Goal: Task Accomplishment & Management: Complete application form

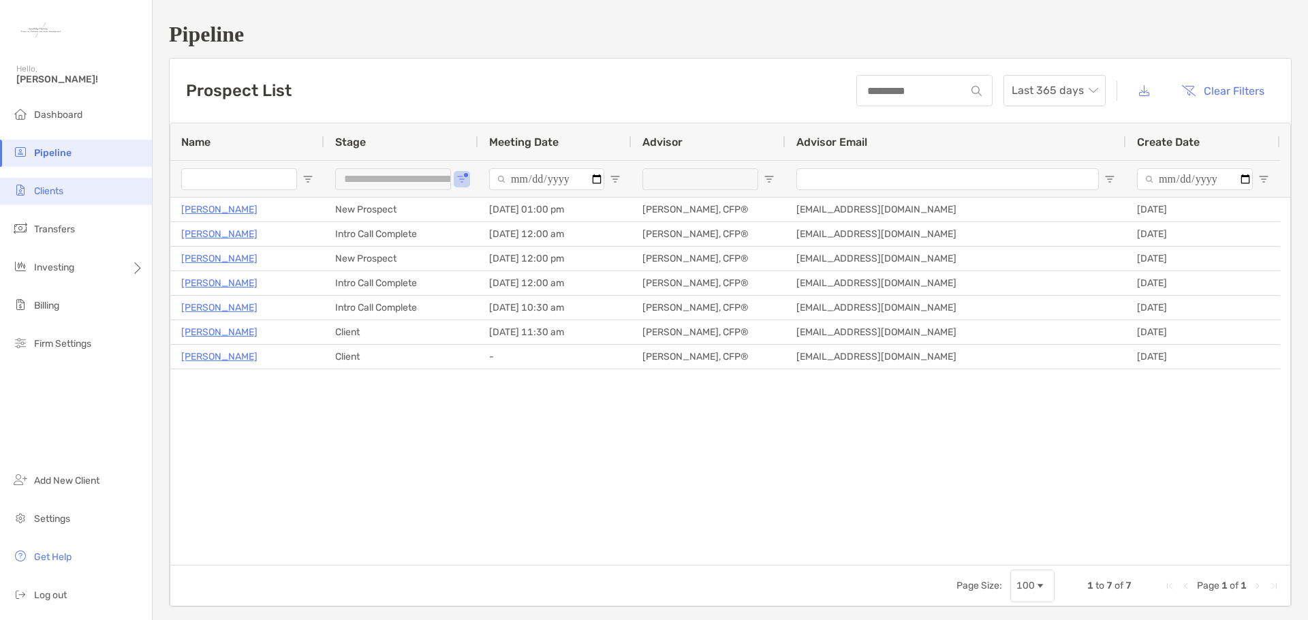
click at [55, 189] on span "Clients" at bounding box center [48, 191] width 29 height 12
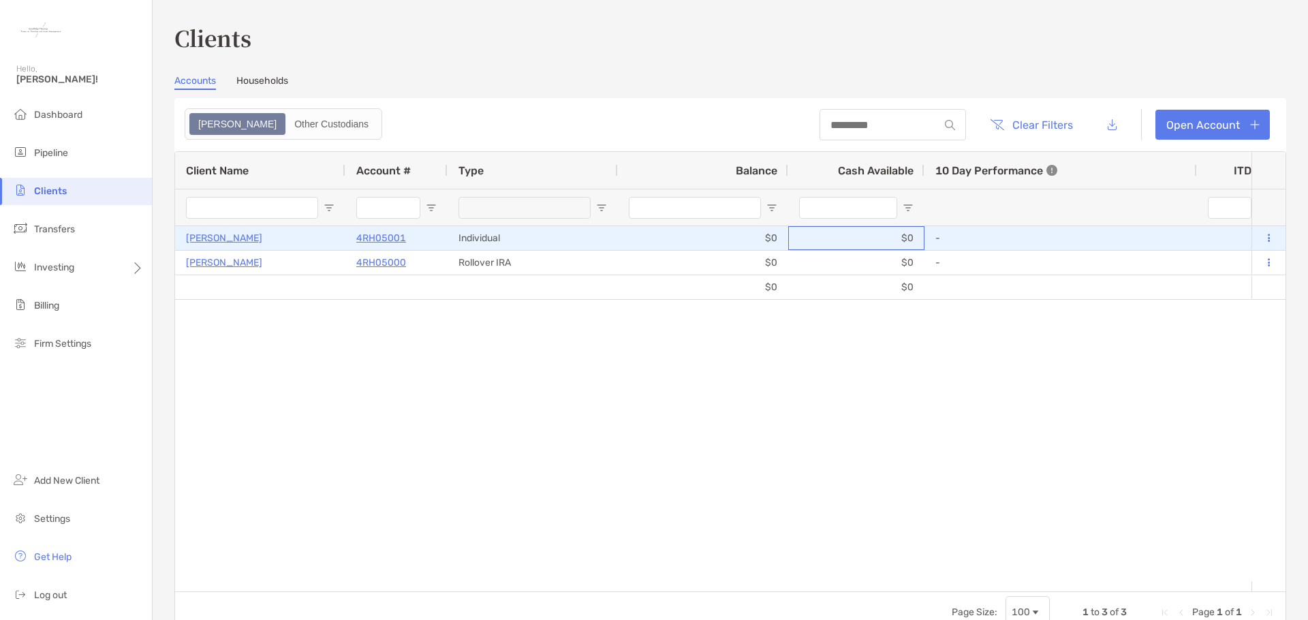
click at [858, 227] on div "$0" at bounding box center [856, 238] width 136 height 24
click at [209, 236] on p "[PERSON_NAME]" at bounding box center [224, 238] width 76 height 17
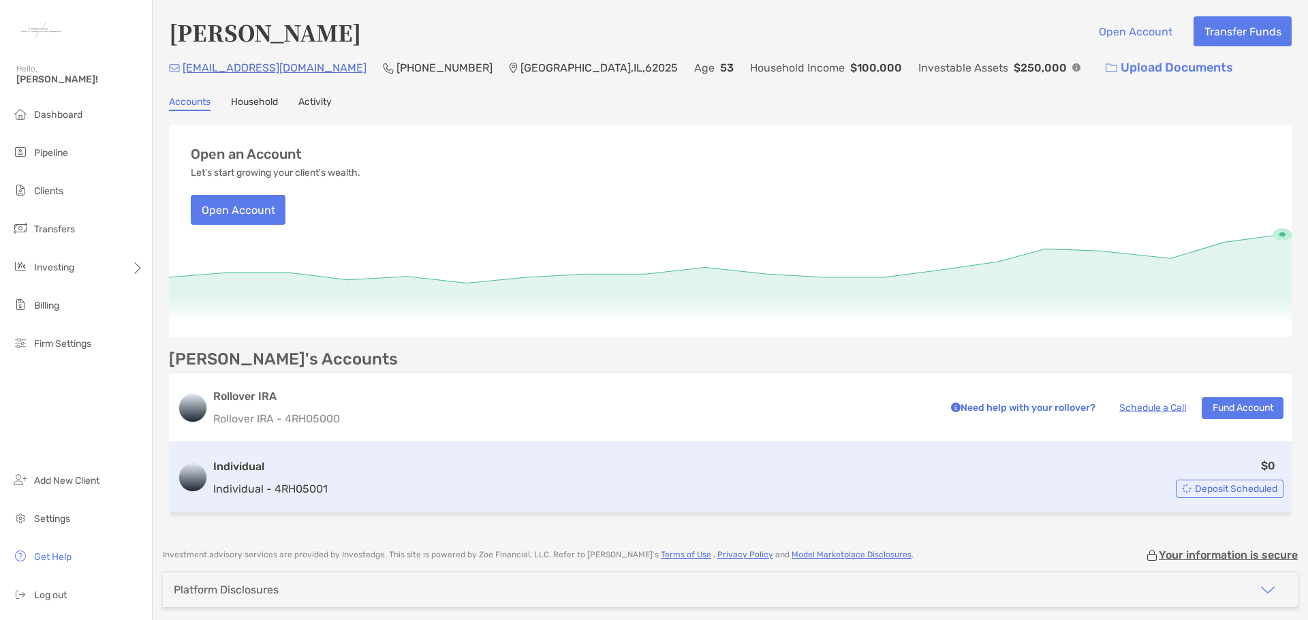
click at [1222, 490] on span "Deposit Scheduled" at bounding box center [1236, 488] width 82 height 7
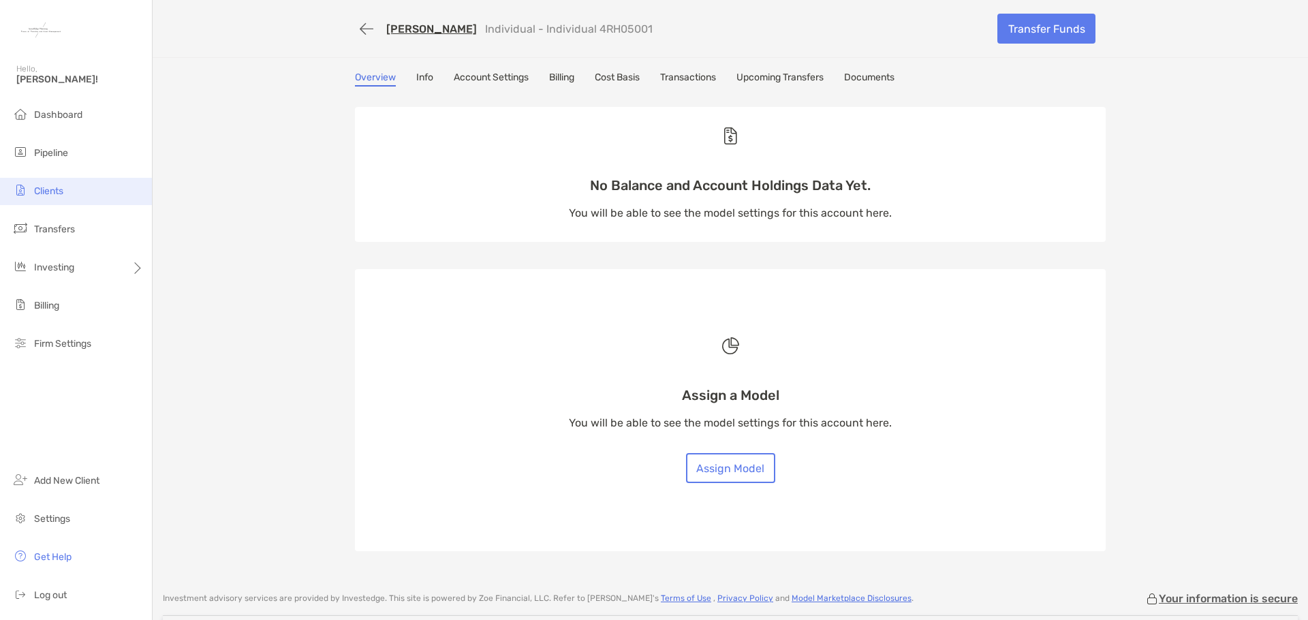
click at [65, 198] on li "Clients" at bounding box center [76, 191] width 152 height 27
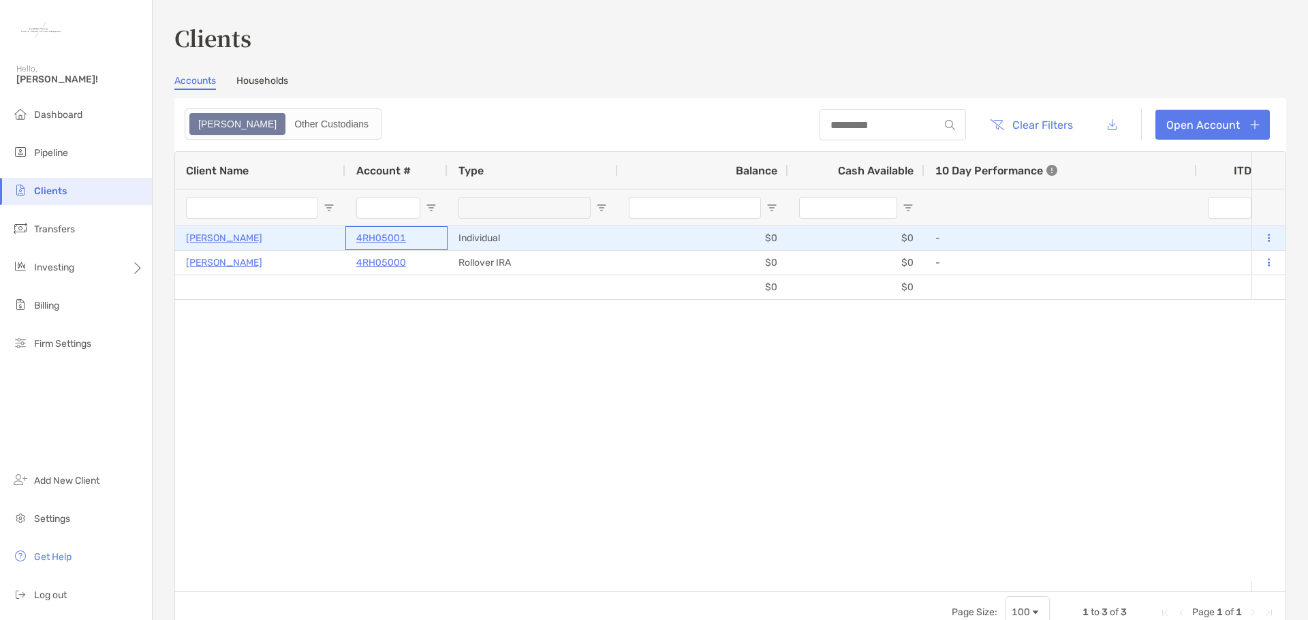
drag, startPoint x: 420, startPoint y: 241, endPoint x: 355, endPoint y: 240, distance: 64.8
click at [355, 240] on div "4RH05001" at bounding box center [397, 238] width 102 height 24
click at [382, 234] on p "4RH05001" at bounding box center [381, 238] width 50 height 17
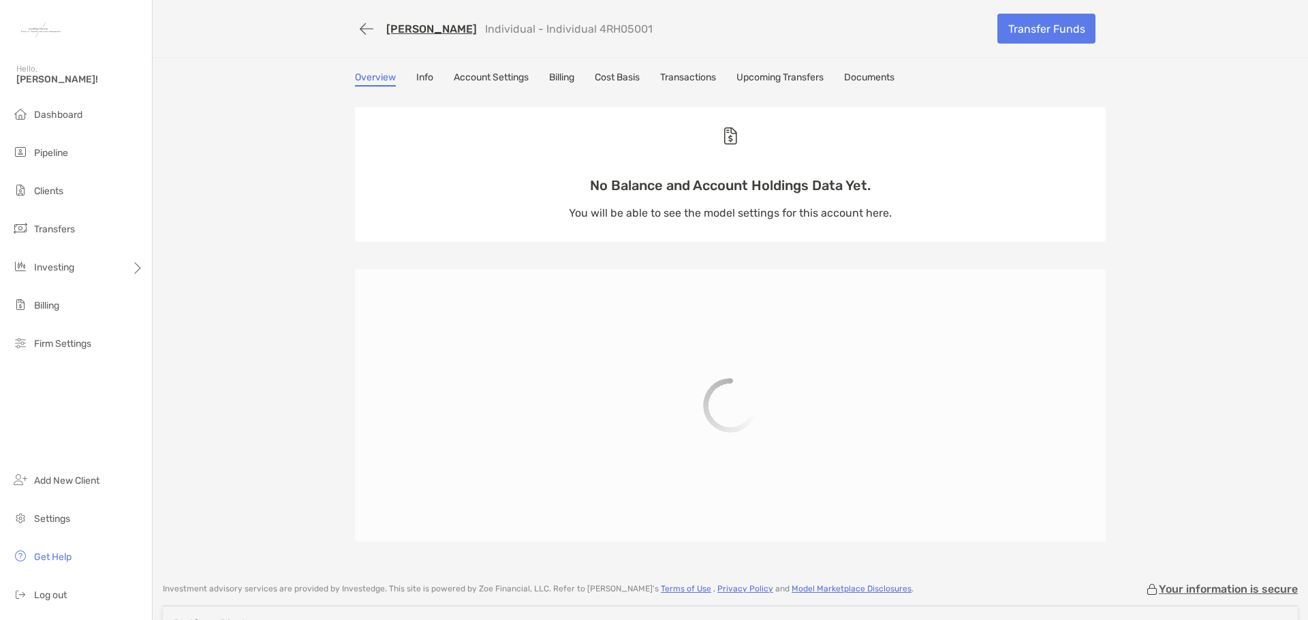
drag, startPoint x: 577, startPoint y: 29, endPoint x: 637, endPoint y: 27, distance: 60.7
click at [637, 27] on div "Jessica Alford Individual - Individual 4RH05001" at bounding box center [671, 28] width 632 height 25
copy p "4RH05001"
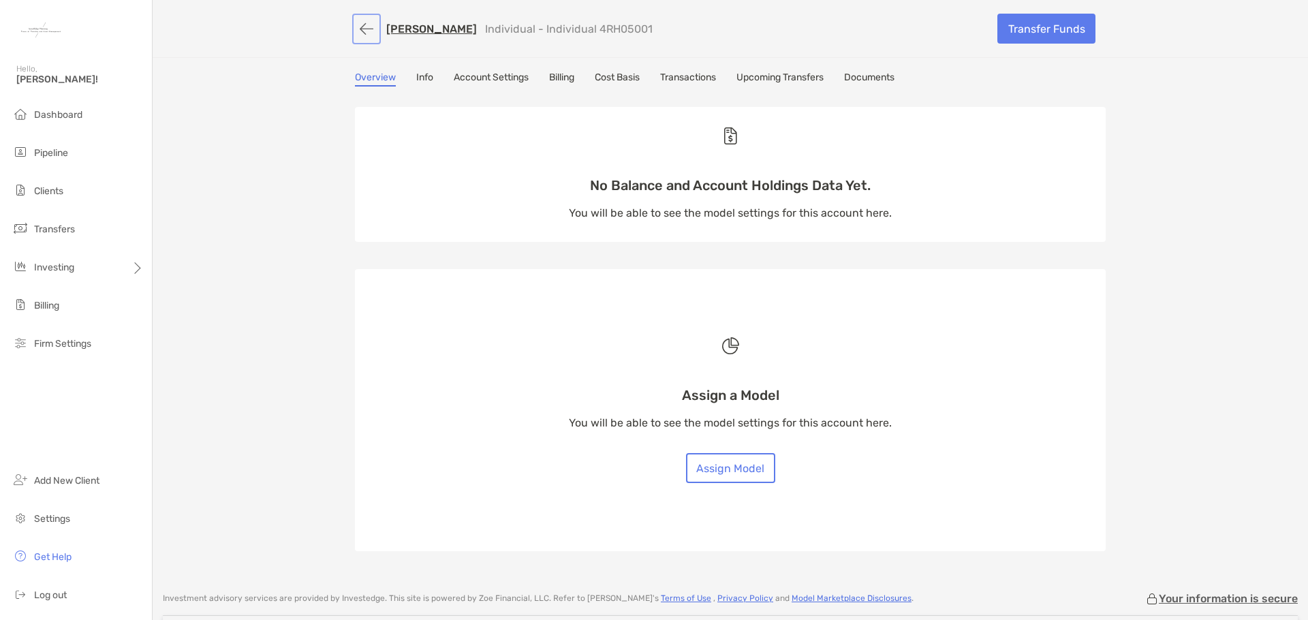
click at [355, 27] on button "button" at bounding box center [366, 28] width 23 height 25
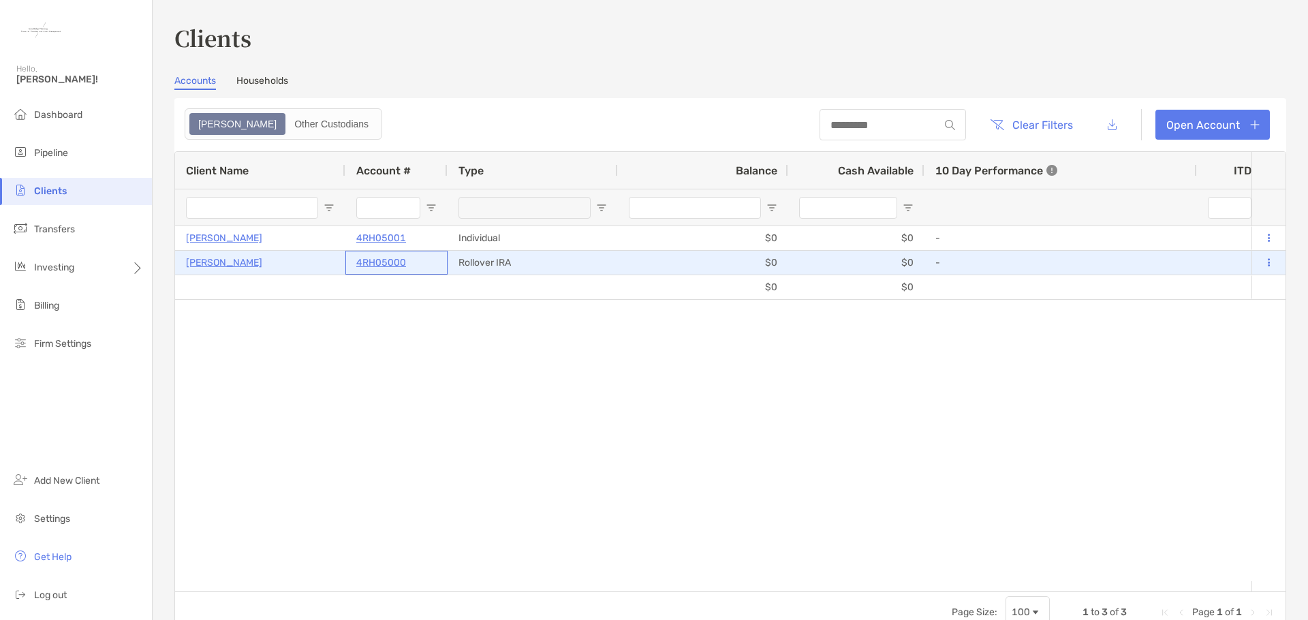
drag, startPoint x: 412, startPoint y: 262, endPoint x: 367, endPoint y: 263, distance: 44.3
click at [367, 263] on div "4RH05000" at bounding box center [396, 262] width 80 height 22
click at [371, 264] on p "4RH05000" at bounding box center [381, 262] width 50 height 17
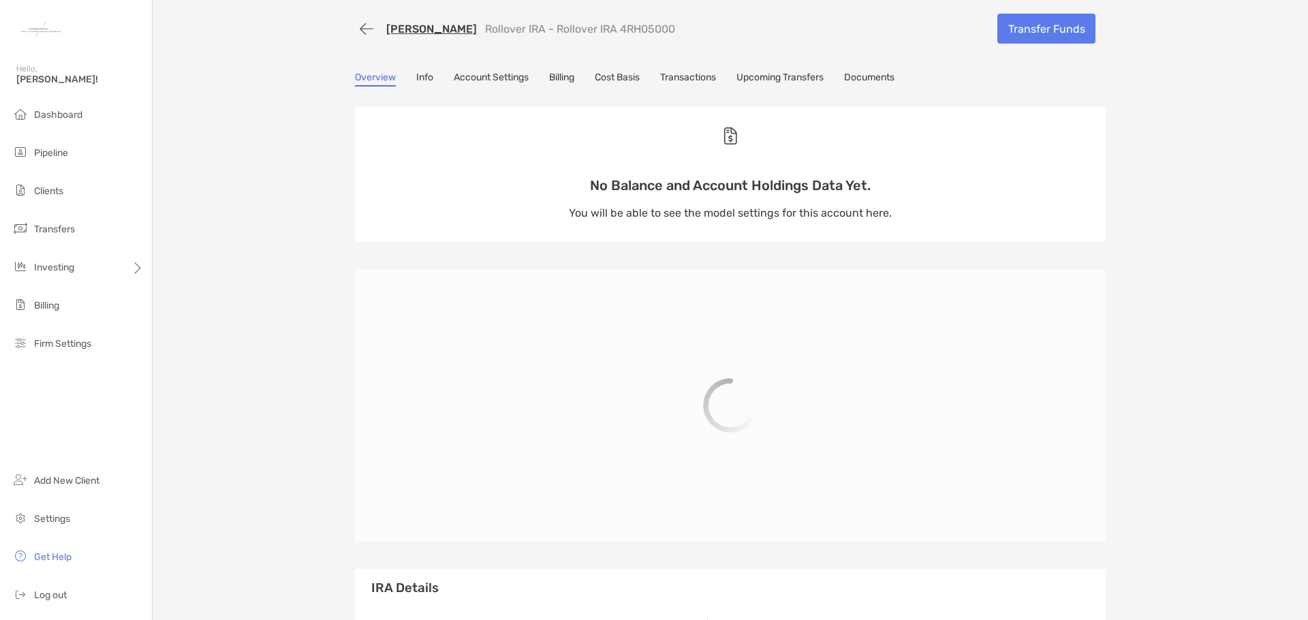
drag, startPoint x: 598, startPoint y: 31, endPoint x: 665, endPoint y: 31, distance: 66.8
click at [665, 31] on div "Jessica Alford Rollover IRA - Rollover IRA 4RH05000" at bounding box center [671, 28] width 632 height 25
copy p "4RH05000"
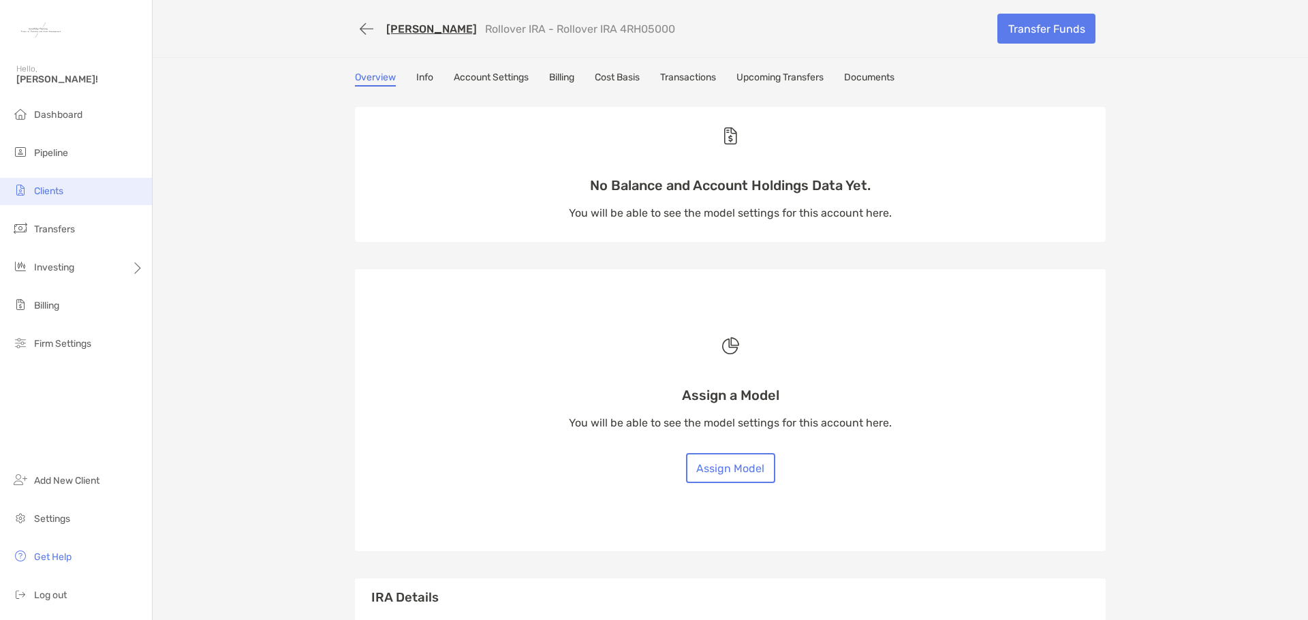
click at [57, 194] on span "Clients" at bounding box center [48, 191] width 29 height 12
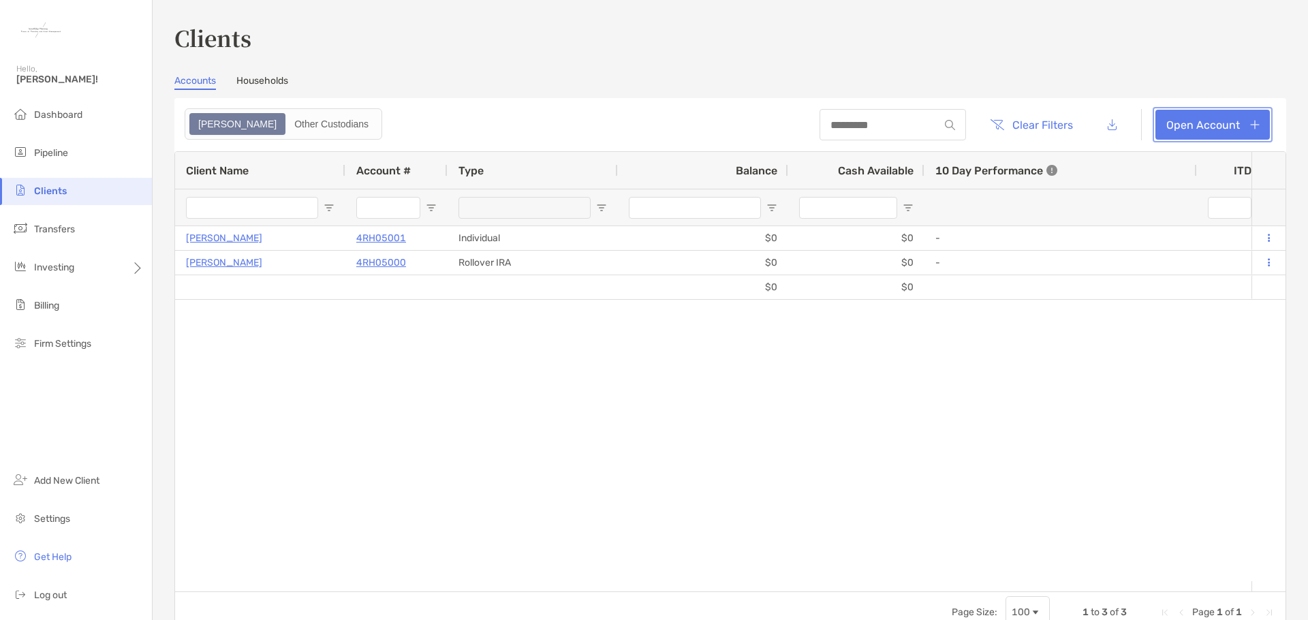
click at [1218, 115] on link "Open Account" at bounding box center [1213, 125] width 114 height 30
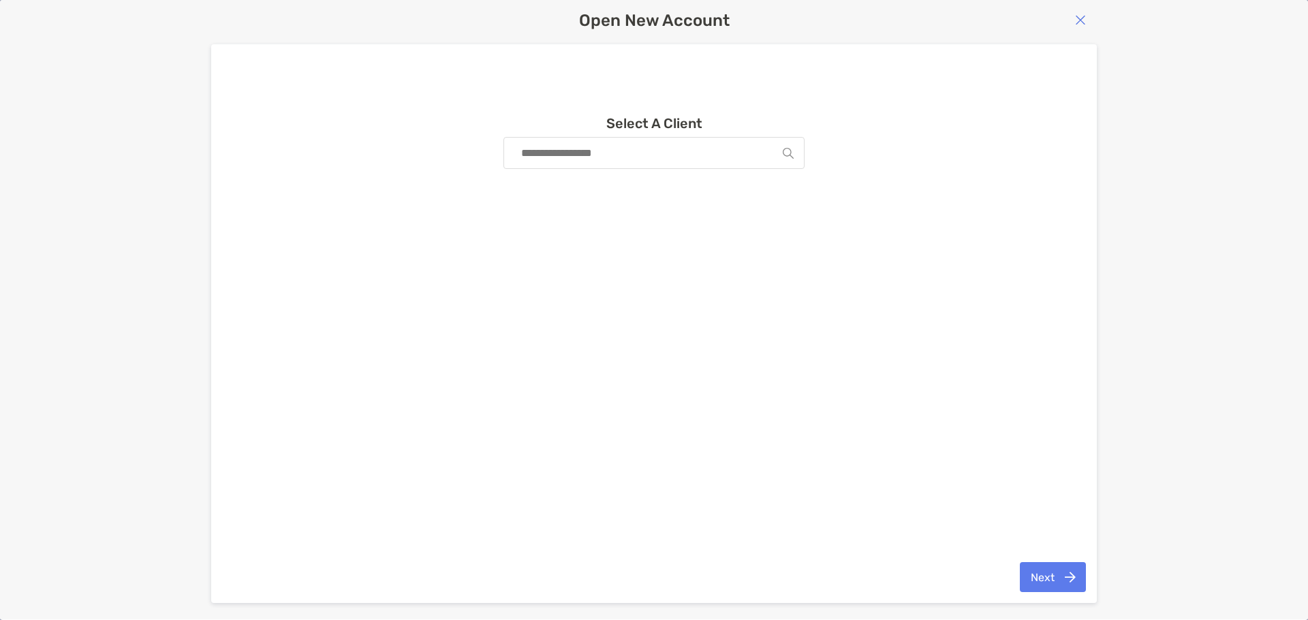
click at [666, 151] on input at bounding box center [649, 153] width 269 height 31
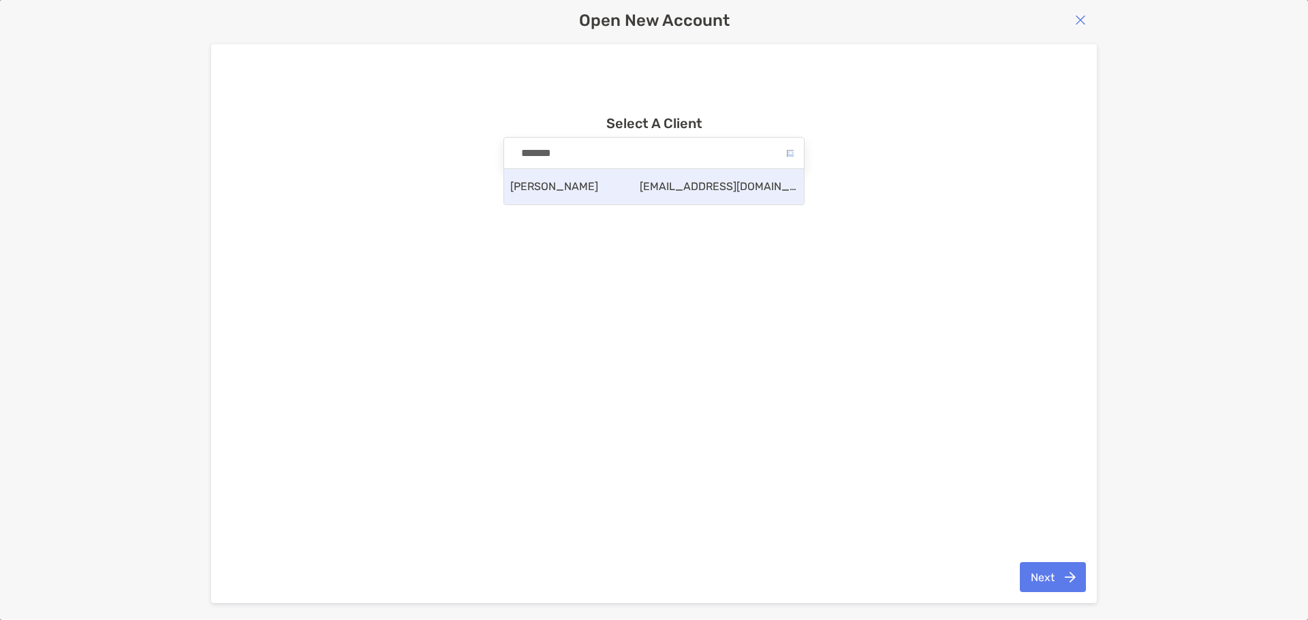
click at [585, 192] on div "Jessica Alford jessicaalford40@gmail.com" at bounding box center [654, 186] width 300 height 35
type input "**********"
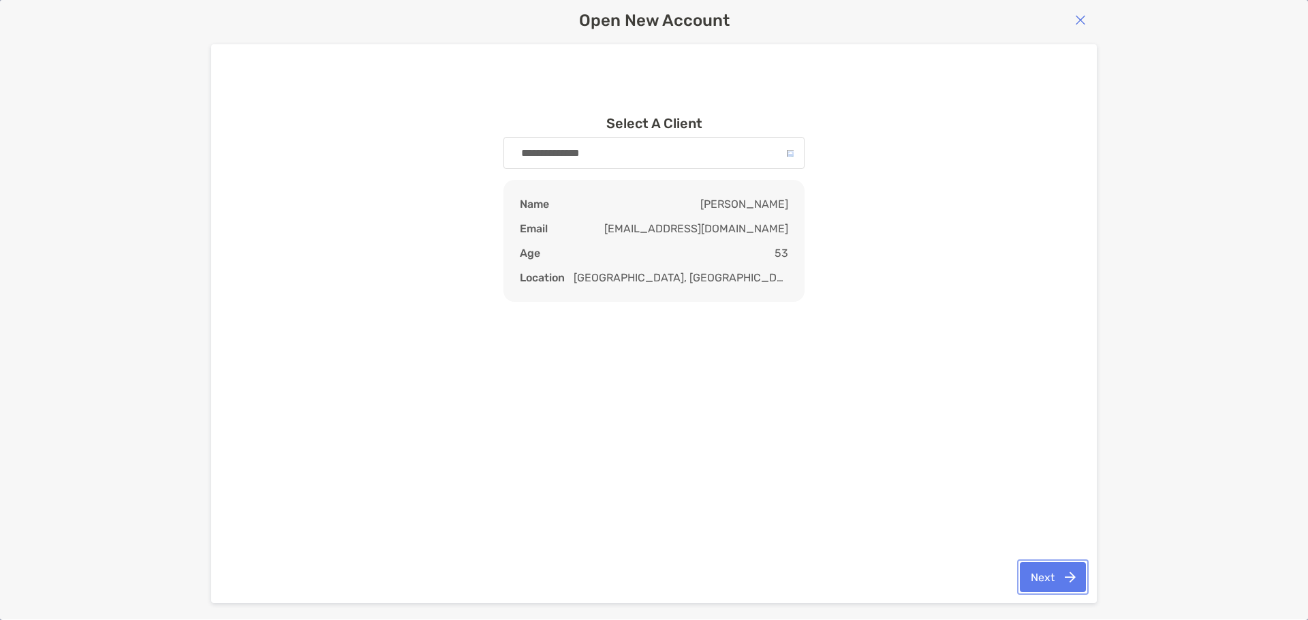
click at [1042, 579] on button "Next" at bounding box center [1053, 577] width 66 height 30
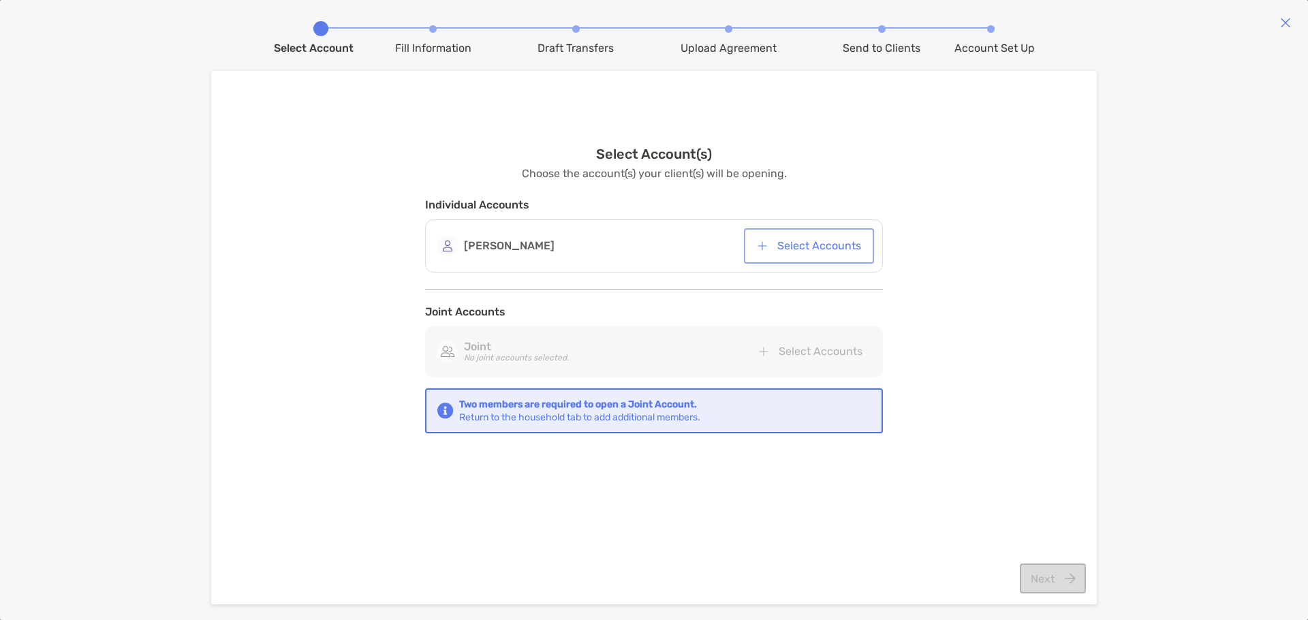
click at [791, 245] on button "Select Accounts" at bounding box center [809, 246] width 125 height 30
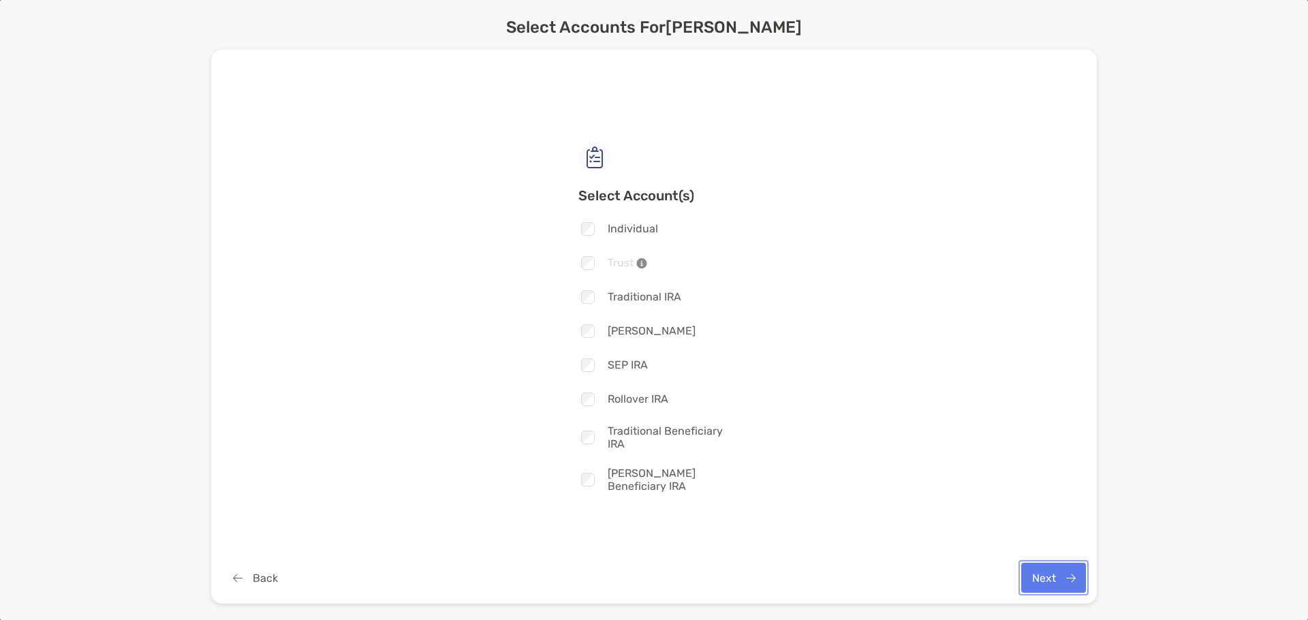
click at [1044, 581] on button "Next" at bounding box center [1054, 578] width 65 height 30
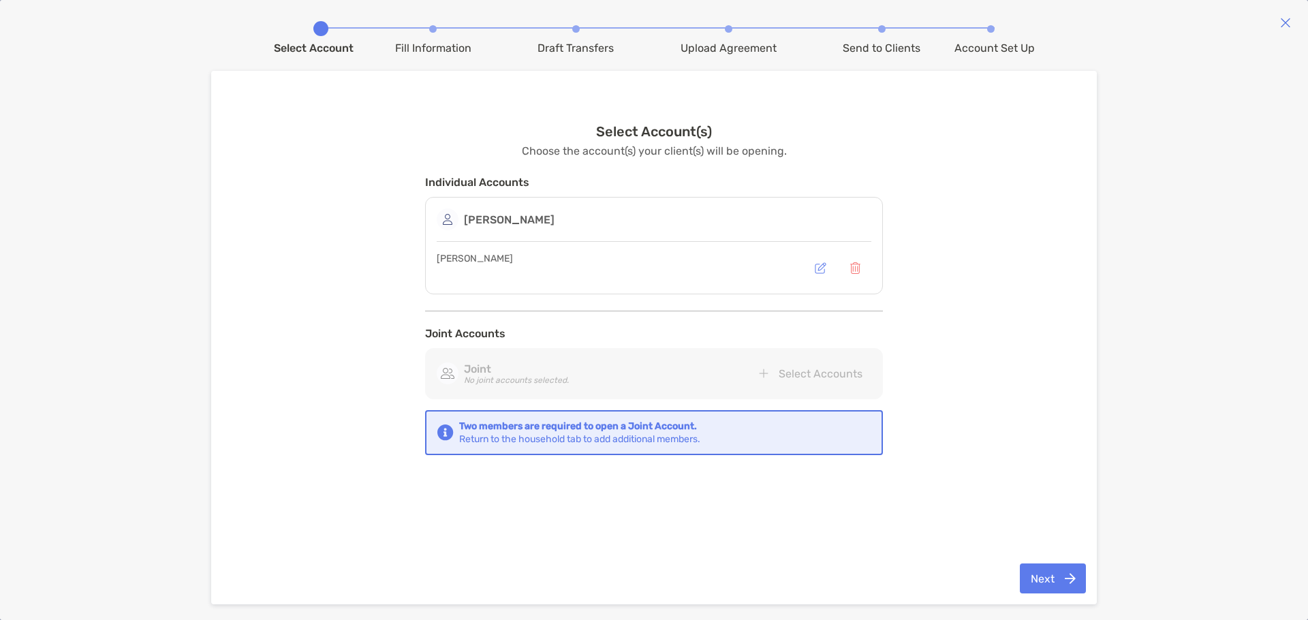
click at [629, 267] on div "Roth IRA" at bounding box center [654, 268] width 435 height 30
click at [647, 217] on div "[PERSON_NAME]" at bounding box center [654, 220] width 435 height 22
click at [1047, 583] on button "Next" at bounding box center [1053, 579] width 66 height 30
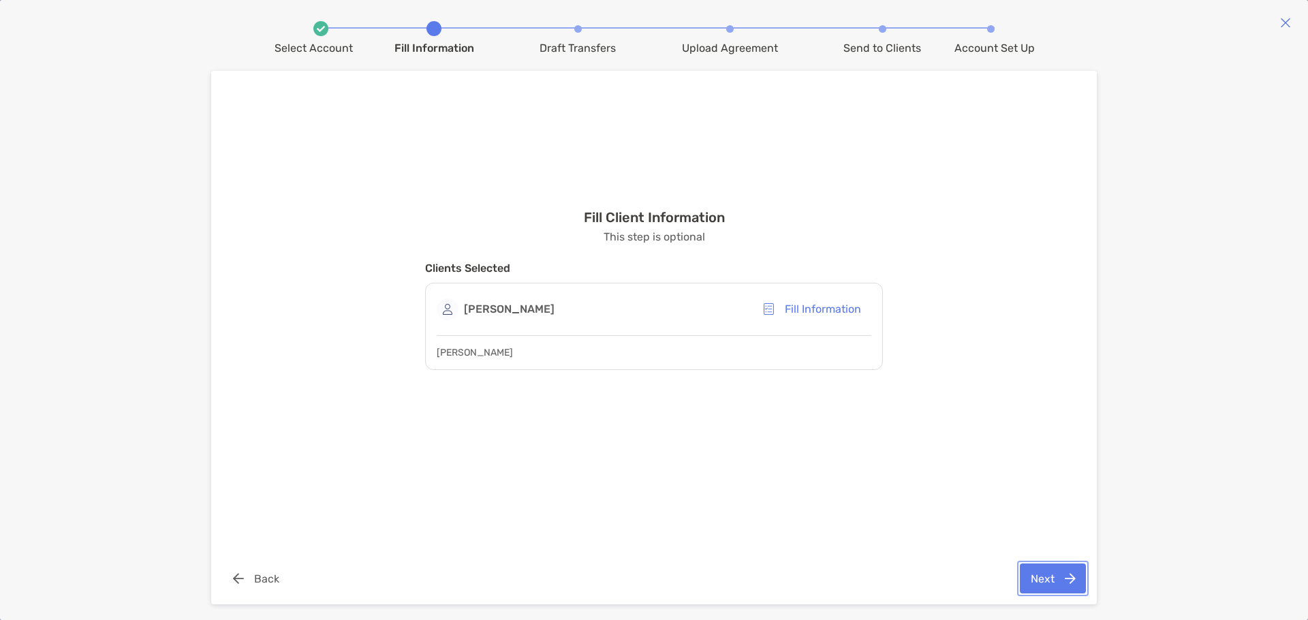
click at [1029, 573] on button "Next" at bounding box center [1053, 579] width 66 height 30
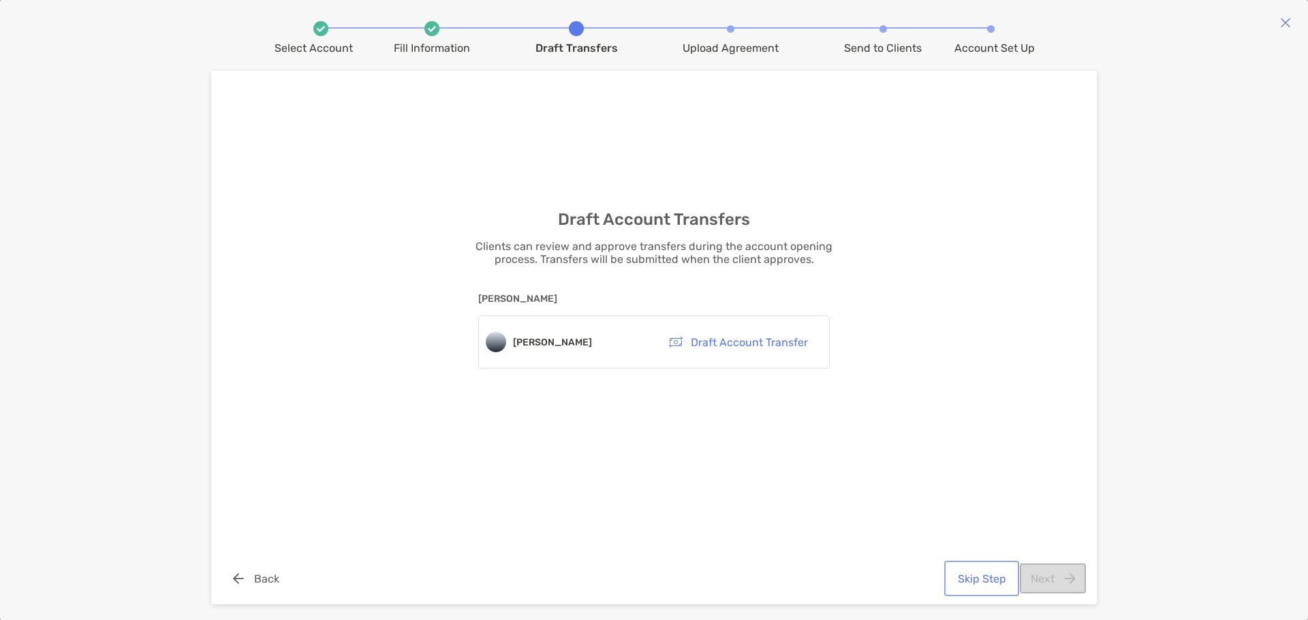
click at [986, 577] on button "Skip Step" at bounding box center [982, 579] width 70 height 30
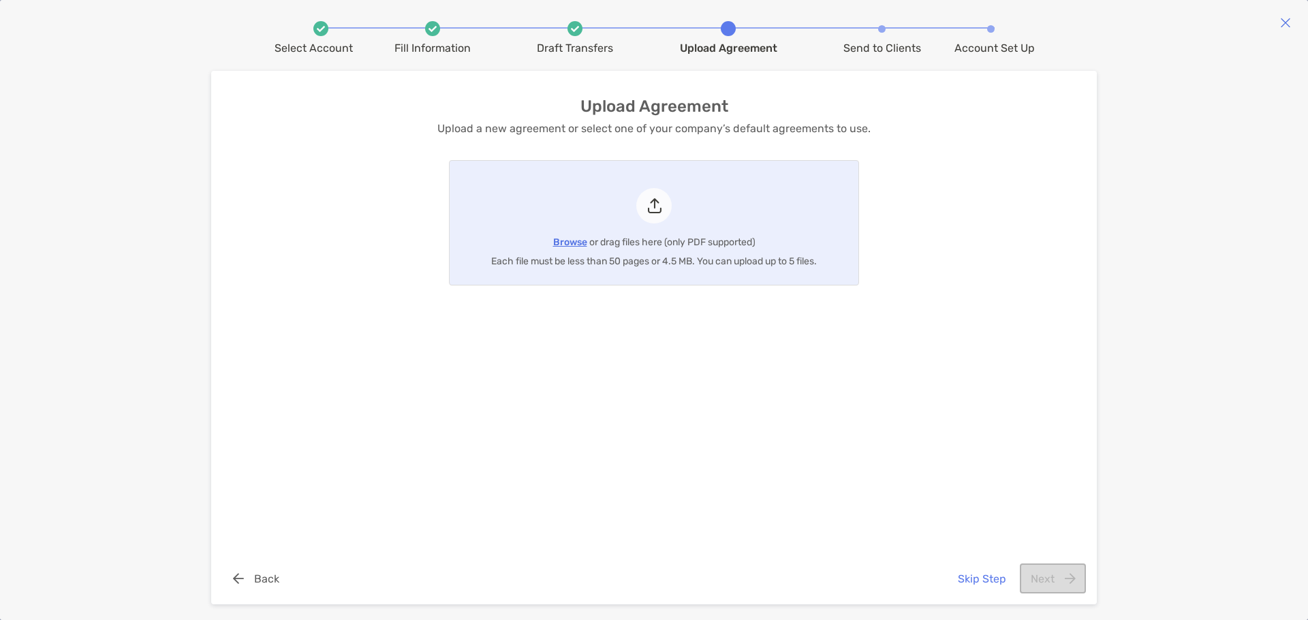
click at [572, 240] on span "Browse" at bounding box center [570, 242] width 34 height 12
click at [450, 240] on input "Browse or drag files here (only PDF supported) Each file must be less than 50 p…" at bounding box center [450, 223] width 0 height 124
click at [1069, 583] on button "Next" at bounding box center [1053, 579] width 66 height 30
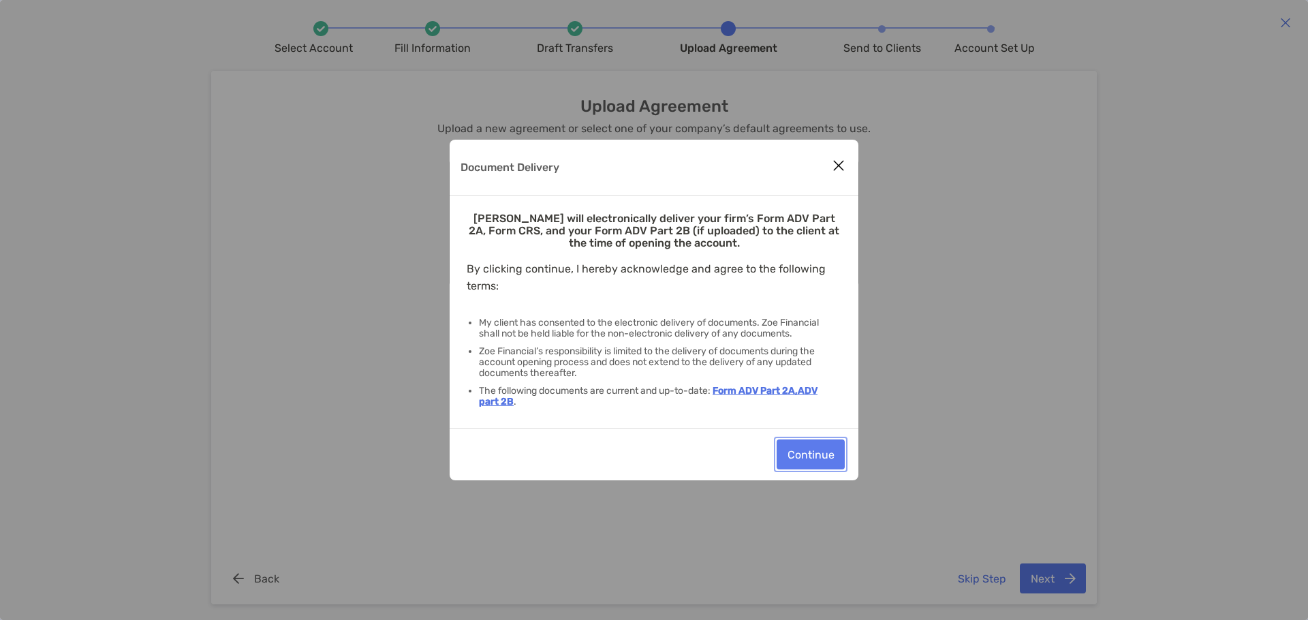
click at [808, 461] on button "Continue" at bounding box center [811, 455] width 68 height 30
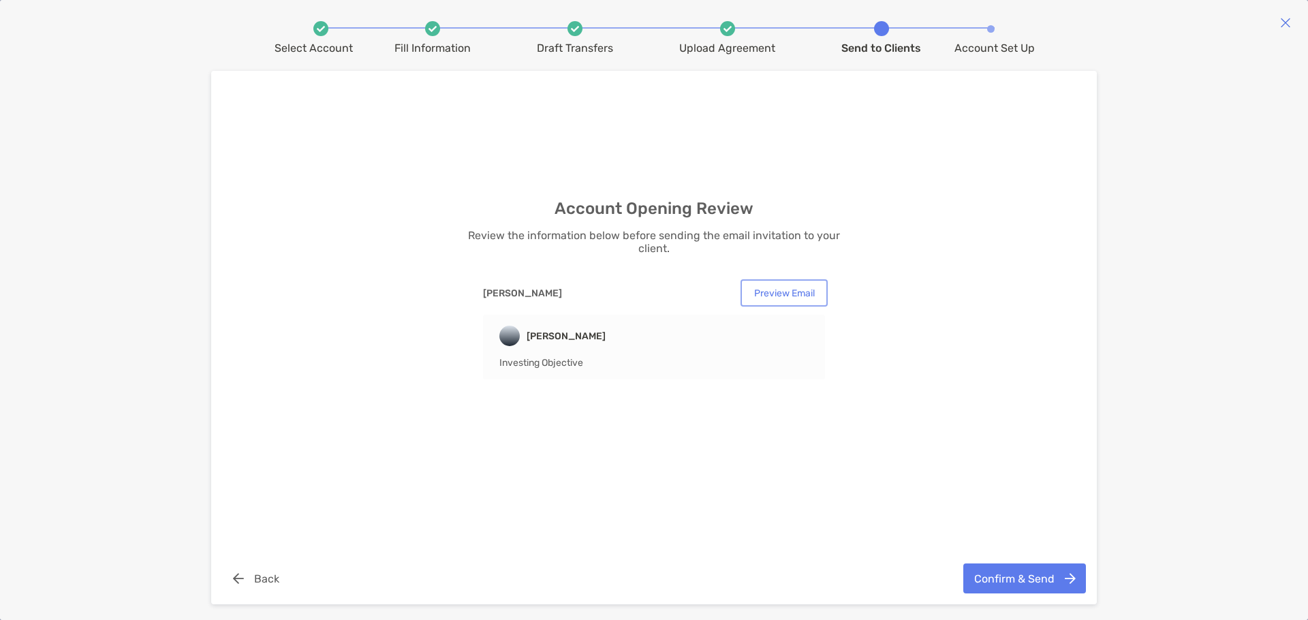
click at [773, 292] on button "Preview Email" at bounding box center [784, 293] width 82 height 22
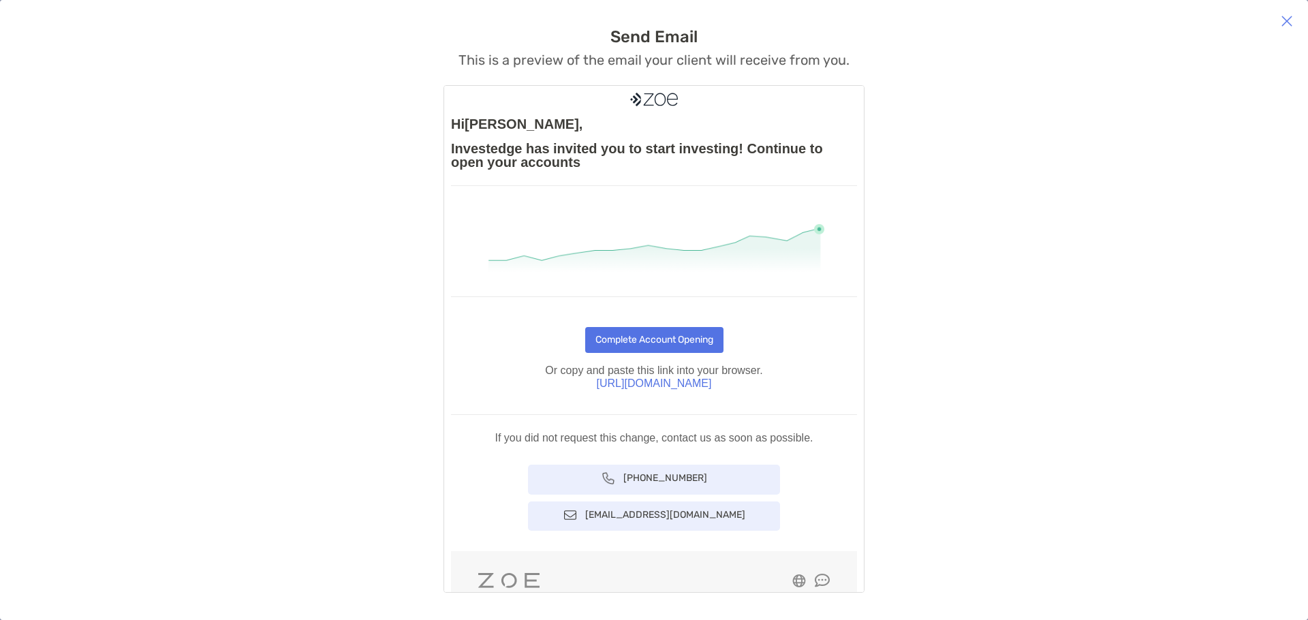
click at [666, 341] on span "Complete Account Opening" at bounding box center [655, 341] width 118 height 12
drag, startPoint x: 710, startPoint y: 383, endPoint x: 592, endPoint y: 384, distance: 117.9
click at [592, 384] on p "https://app.zoefin.com" at bounding box center [654, 383] width 406 height 13
copy p "https://app.zoefin.com"
click at [938, 463] on div "Send Email This is a preview of the email your client will receive from you. Hi…" at bounding box center [654, 310] width 1308 height 566
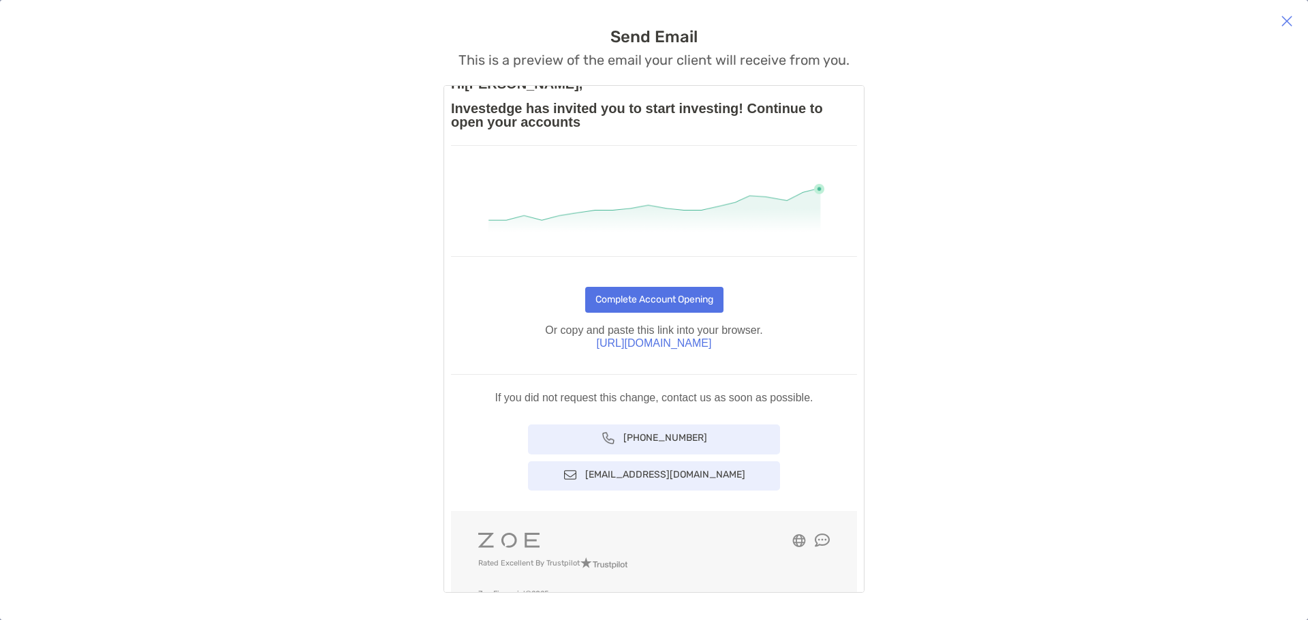
scroll to position [68, 0]
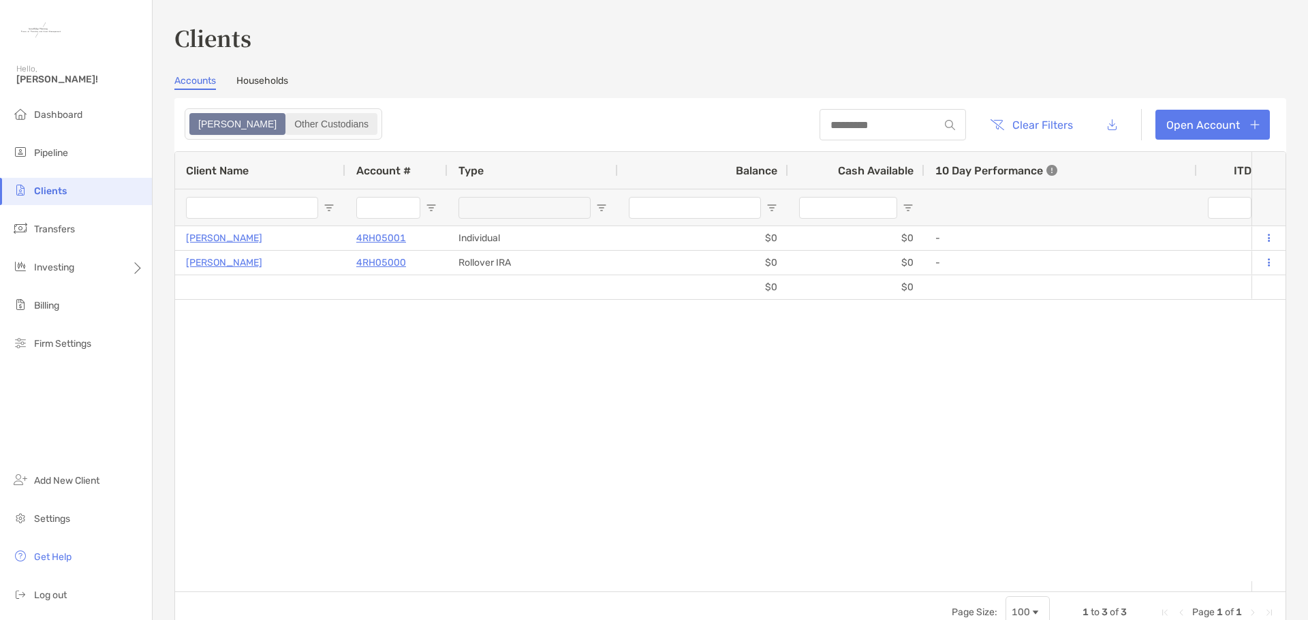
click at [287, 119] on div "Other Custodians" at bounding box center [331, 123] width 89 height 19
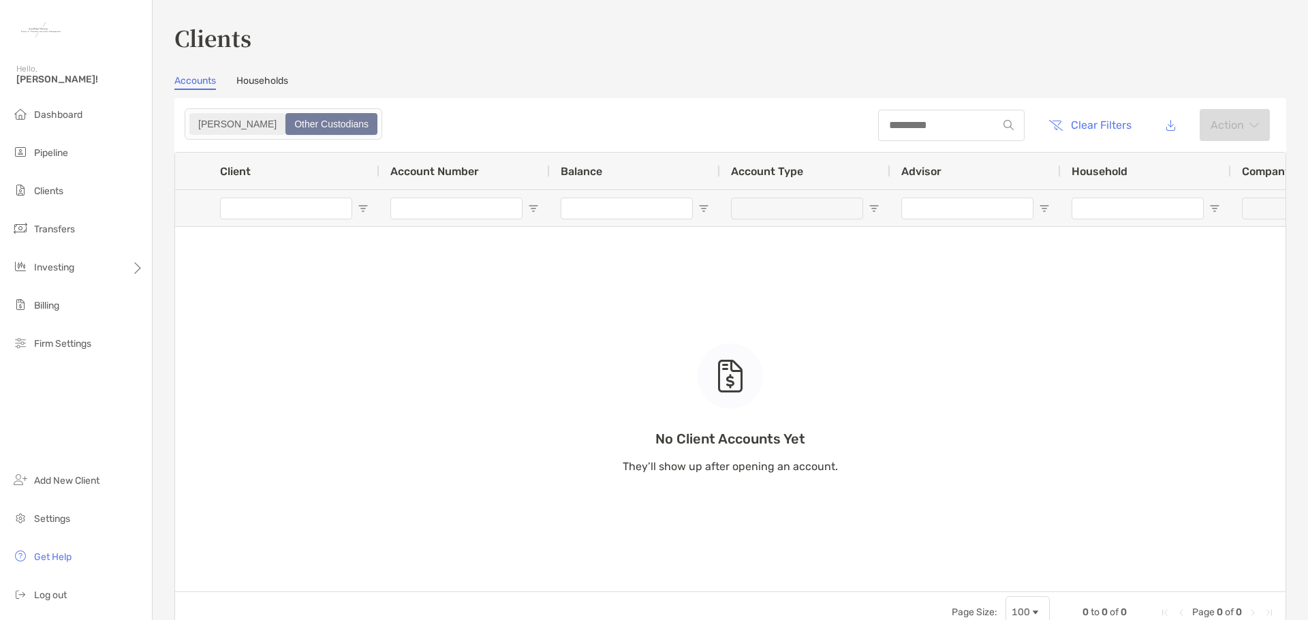
click at [208, 119] on div "Zoe" at bounding box center [237, 123] width 93 height 19
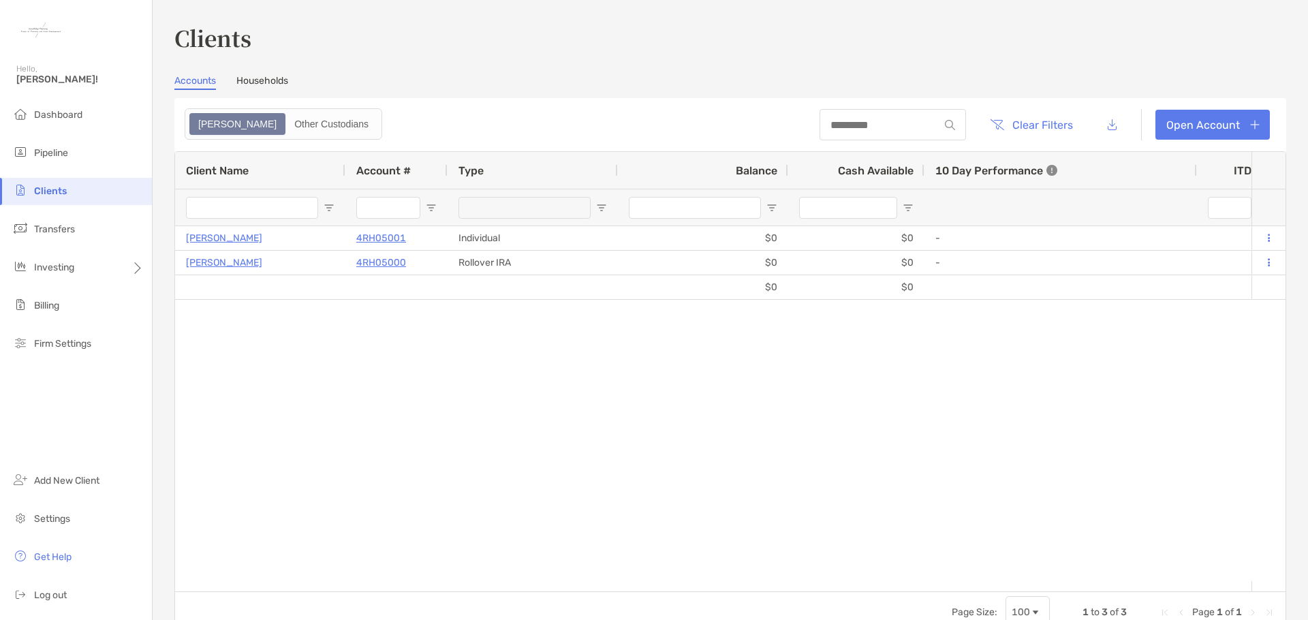
click at [269, 85] on link "Households" at bounding box center [262, 82] width 52 height 15
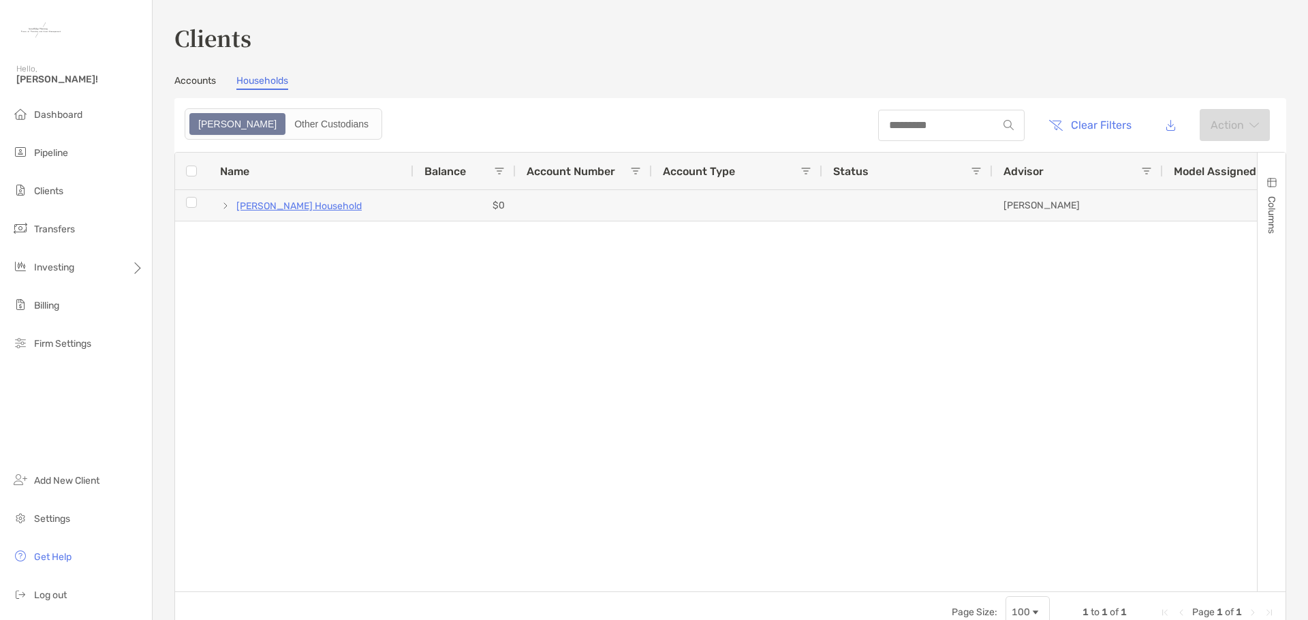
click at [185, 84] on link "Accounts" at bounding box center [195, 82] width 42 height 15
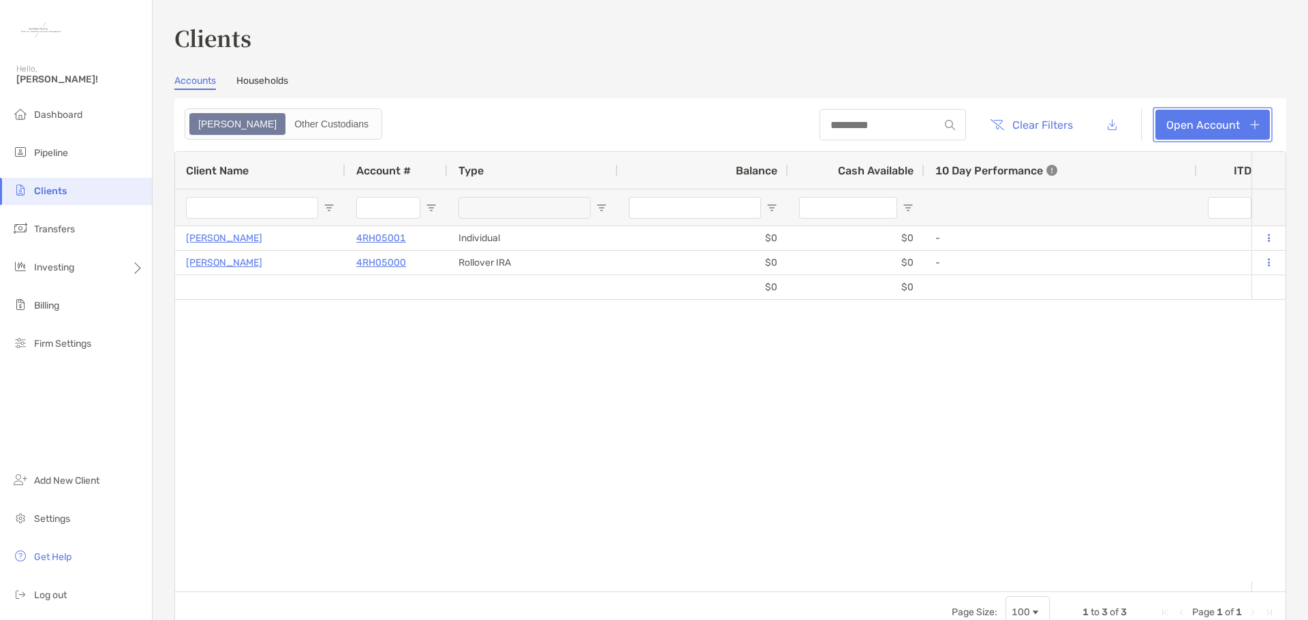
click at [1214, 120] on link "Open Account" at bounding box center [1213, 125] width 114 height 30
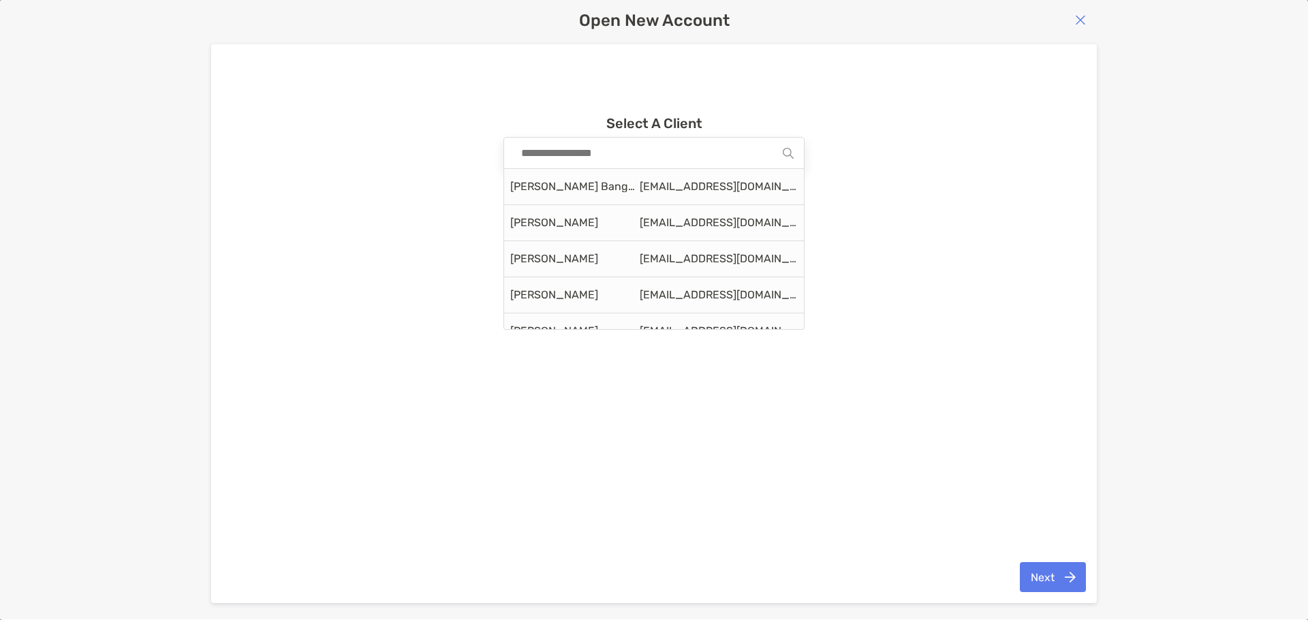
click at [745, 157] on input at bounding box center [649, 153] width 269 height 31
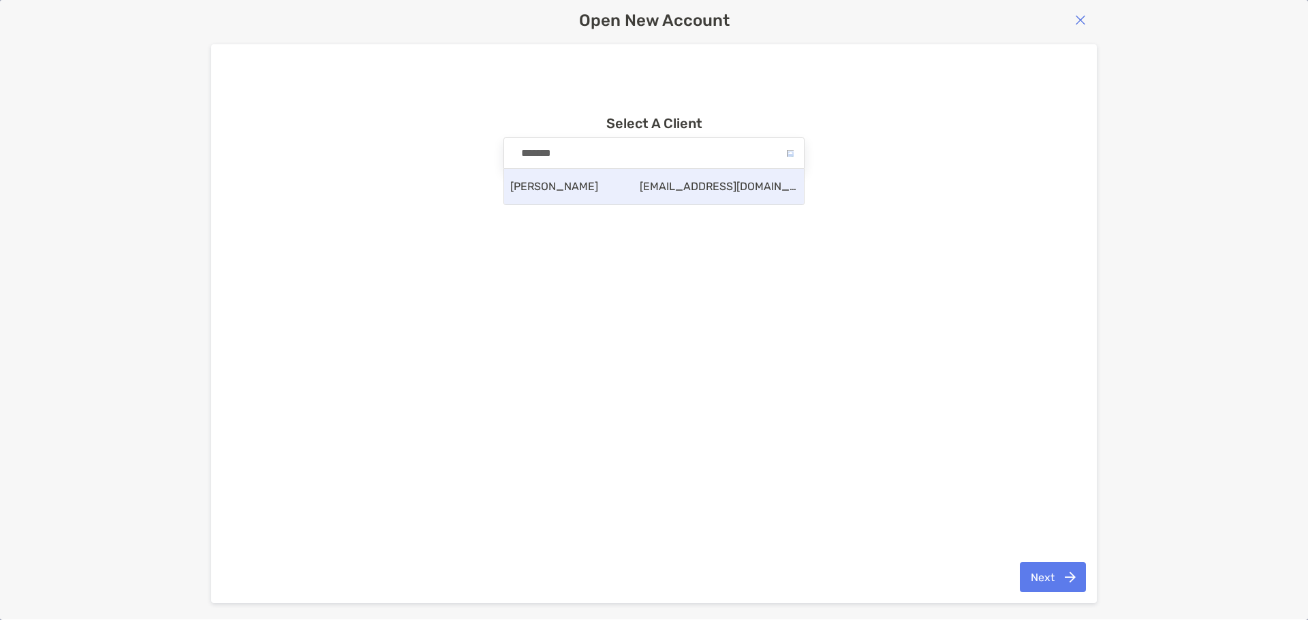
click at [628, 189] on div "Jessica Alford jessicaalford40@gmail.com" at bounding box center [654, 186] width 300 height 35
type input "**********"
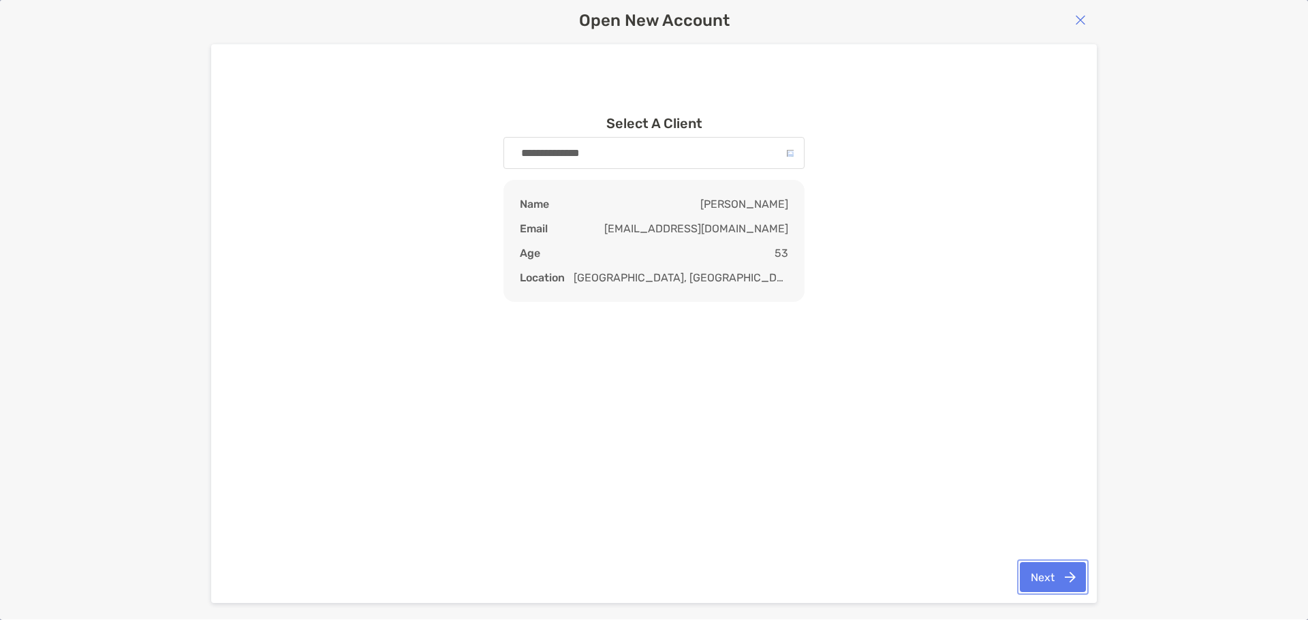
click at [1054, 570] on button "Next" at bounding box center [1053, 577] width 66 height 30
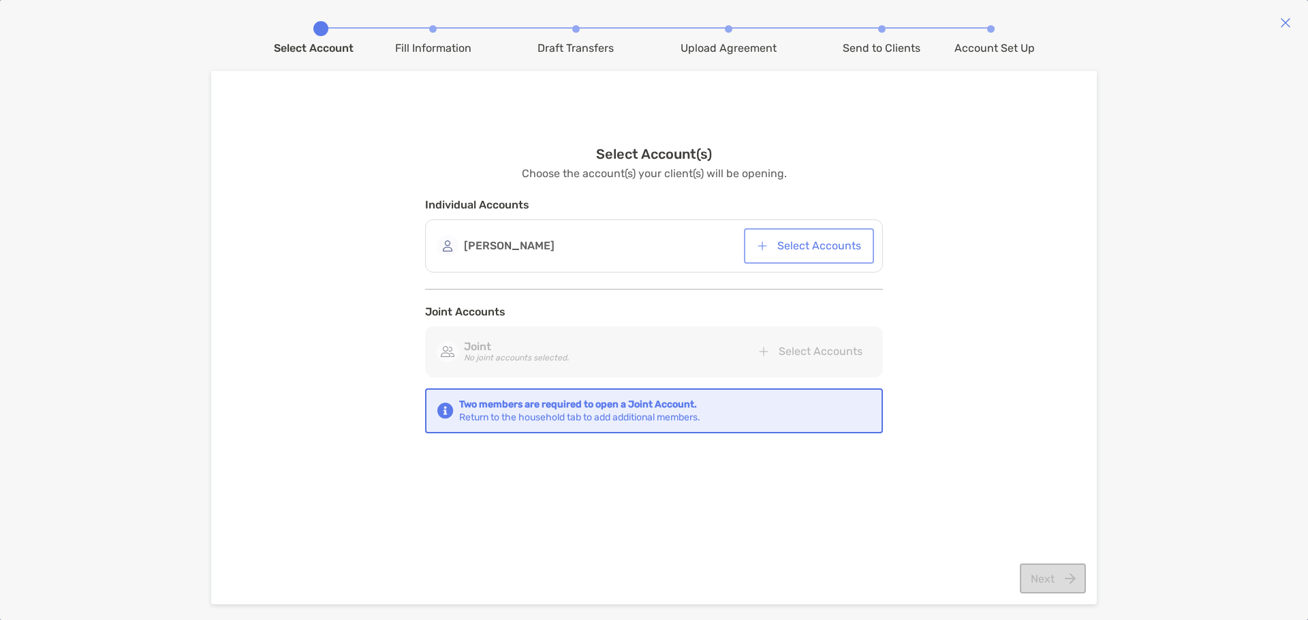
click at [799, 249] on button "Select Accounts" at bounding box center [809, 246] width 125 height 30
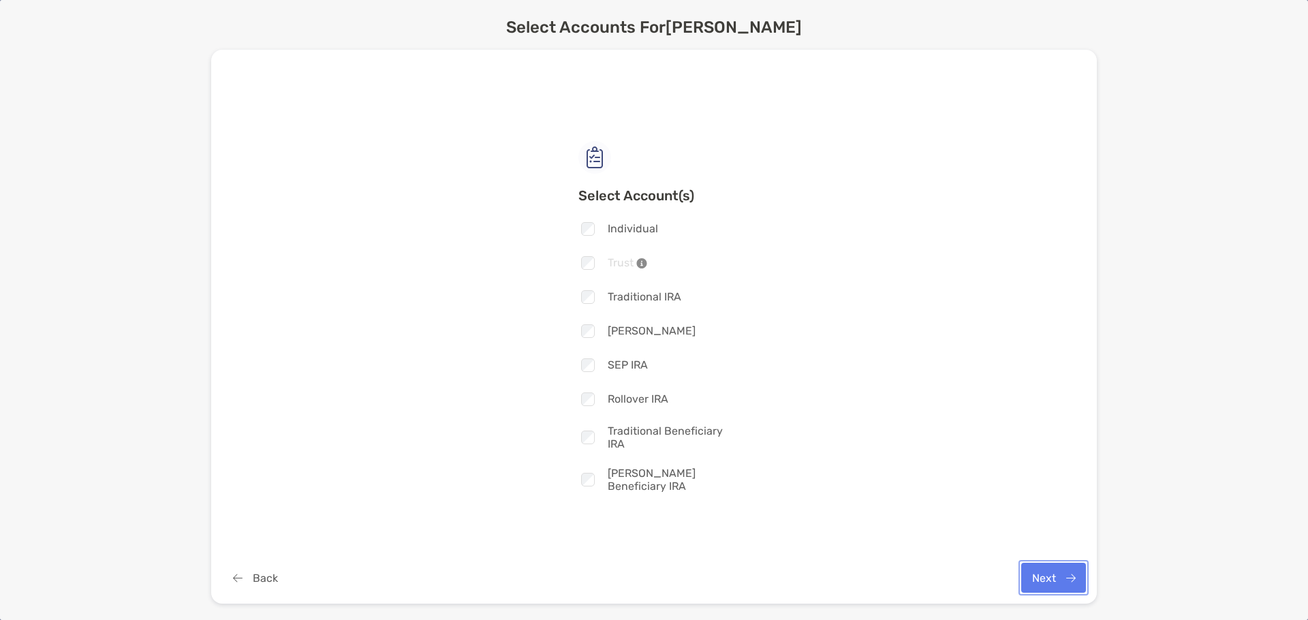
click at [1045, 575] on button "Next" at bounding box center [1054, 578] width 65 height 30
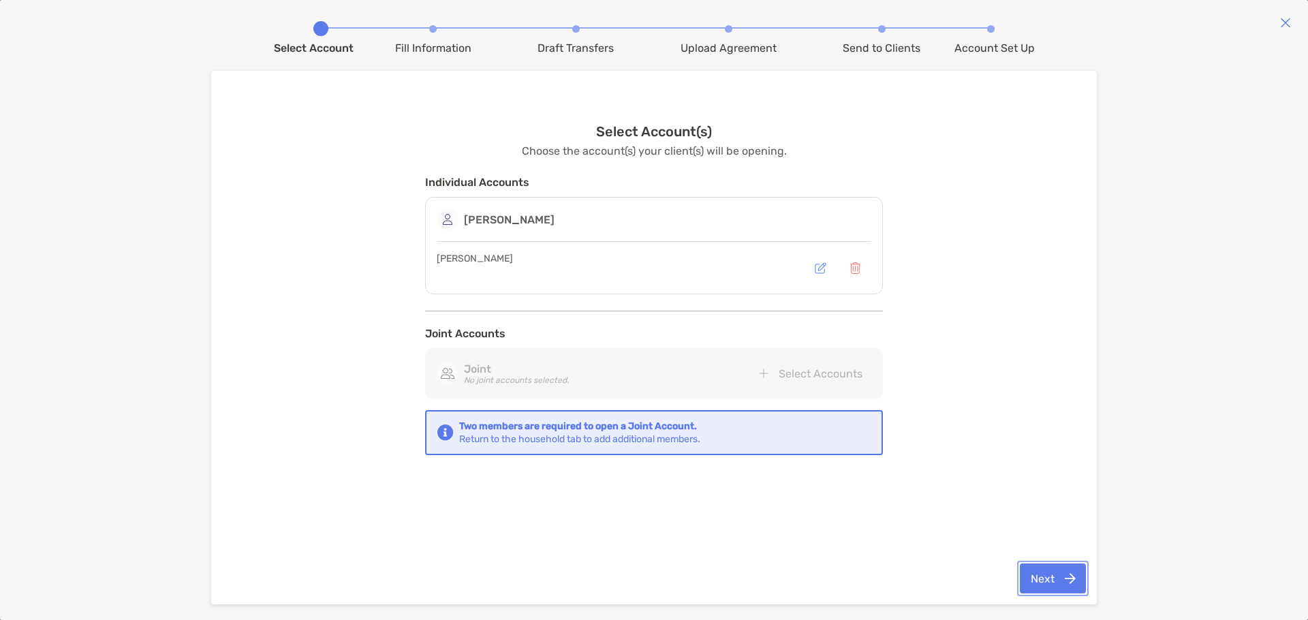
click at [1051, 582] on button "Next" at bounding box center [1053, 579] width 66 height 30
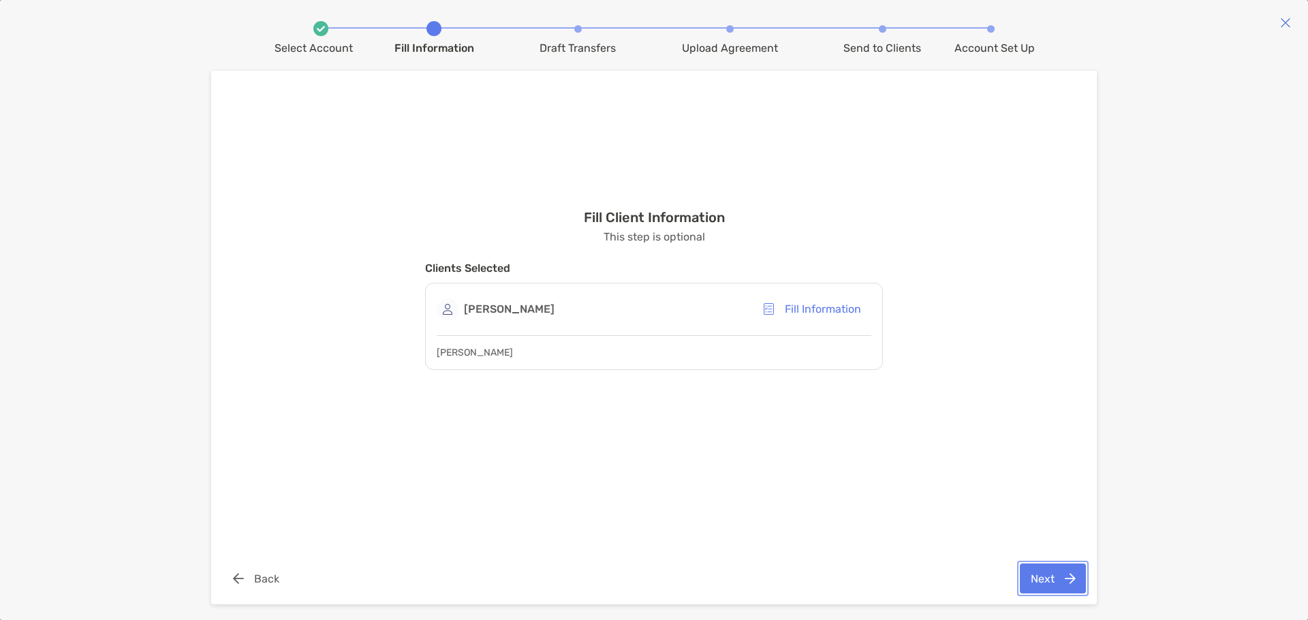
click at [1045, 582] on button "Next" at bounding box center [1053, 579] width 66 height 30
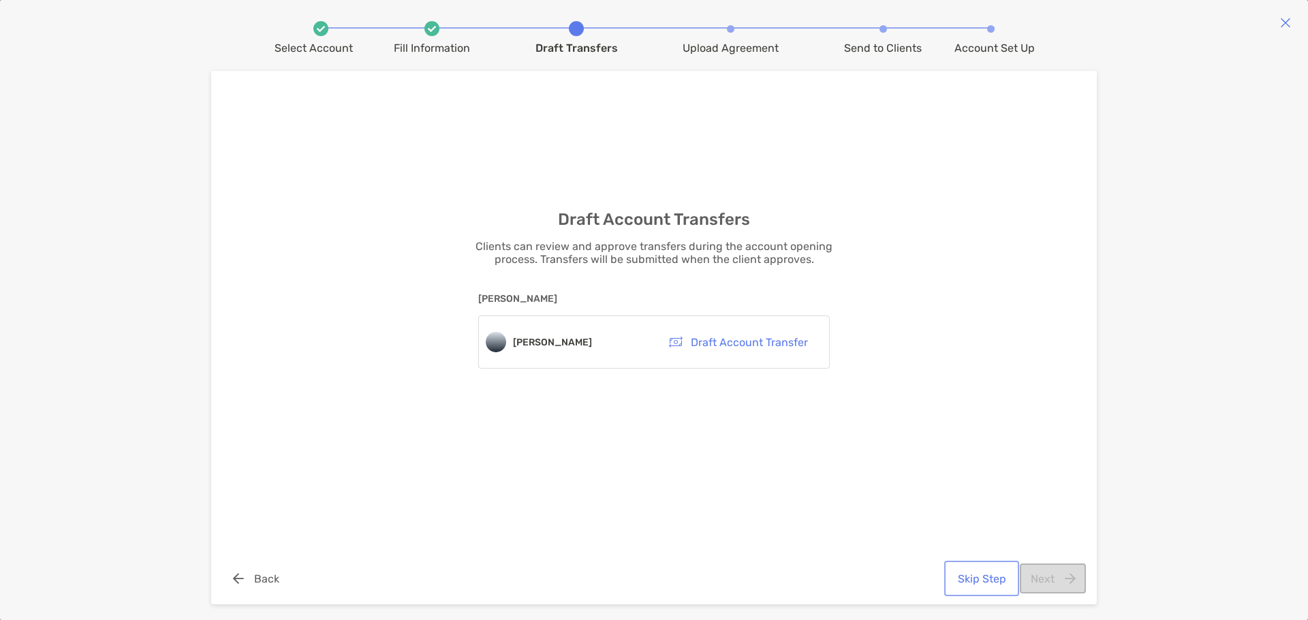
click at [979, 577] on button "Skip Step" at bounding box center [982, 579] width 70 height 30
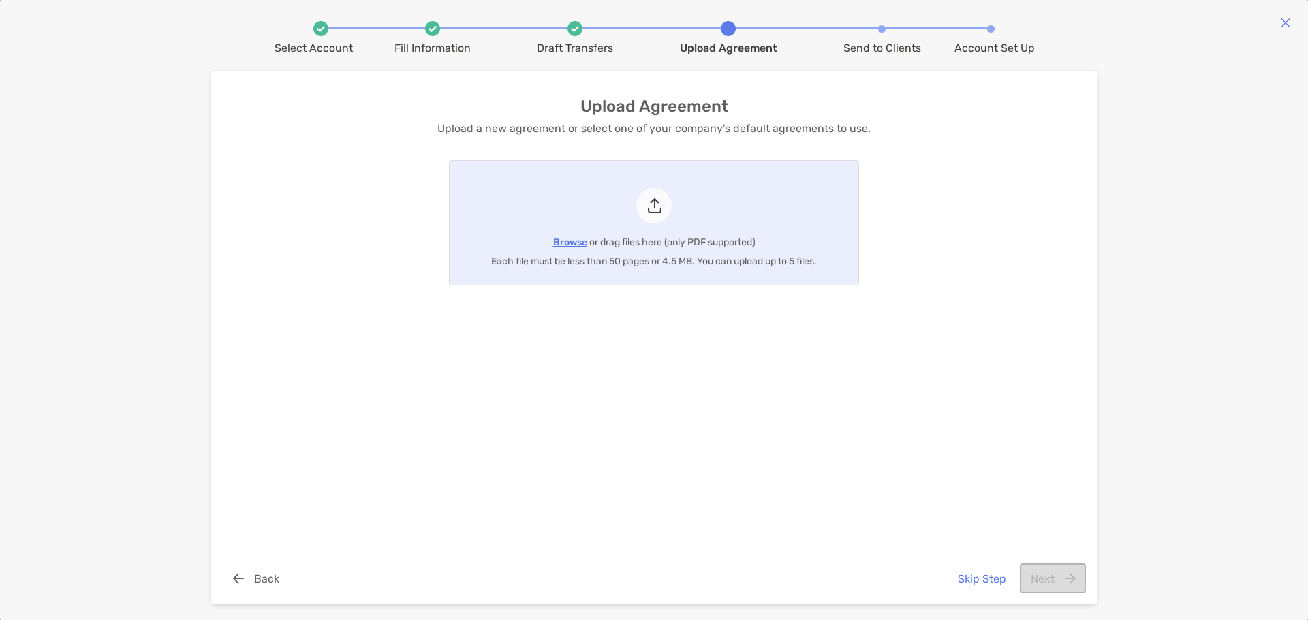
click at [561, 241] on span "Browse" at bounding box center [570, 242] width 34 height 12
click at [450, 241] on input "Browse or drag files here (only PDF supported) Each file must be less than 50 p…" at bounding box center [450, 223] width 0 height 124
click at [1053, 581] on button "Next" at bounding box center [1053, 579] width 66 height 30
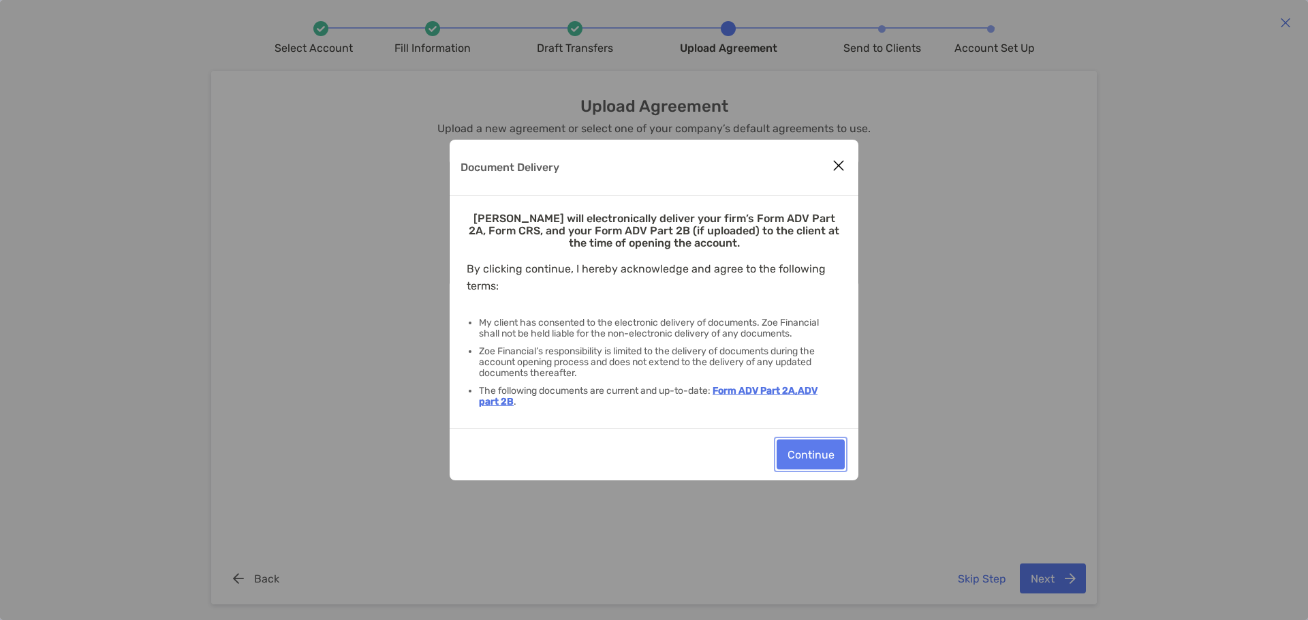
click at [812, 459] on button "Continue" at bounding box center [811, 455] width 68 height 30
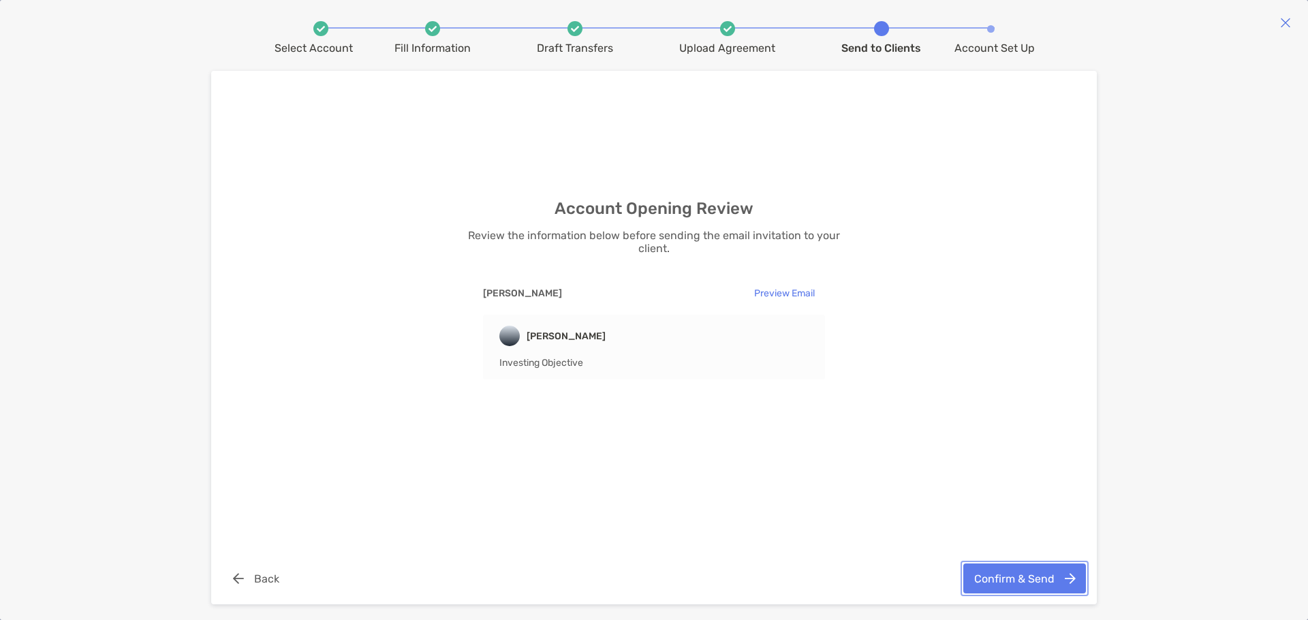
click at [1042, 579] on button "Confirm & Send" at bounding box center [1025, 579] width 123 height 30
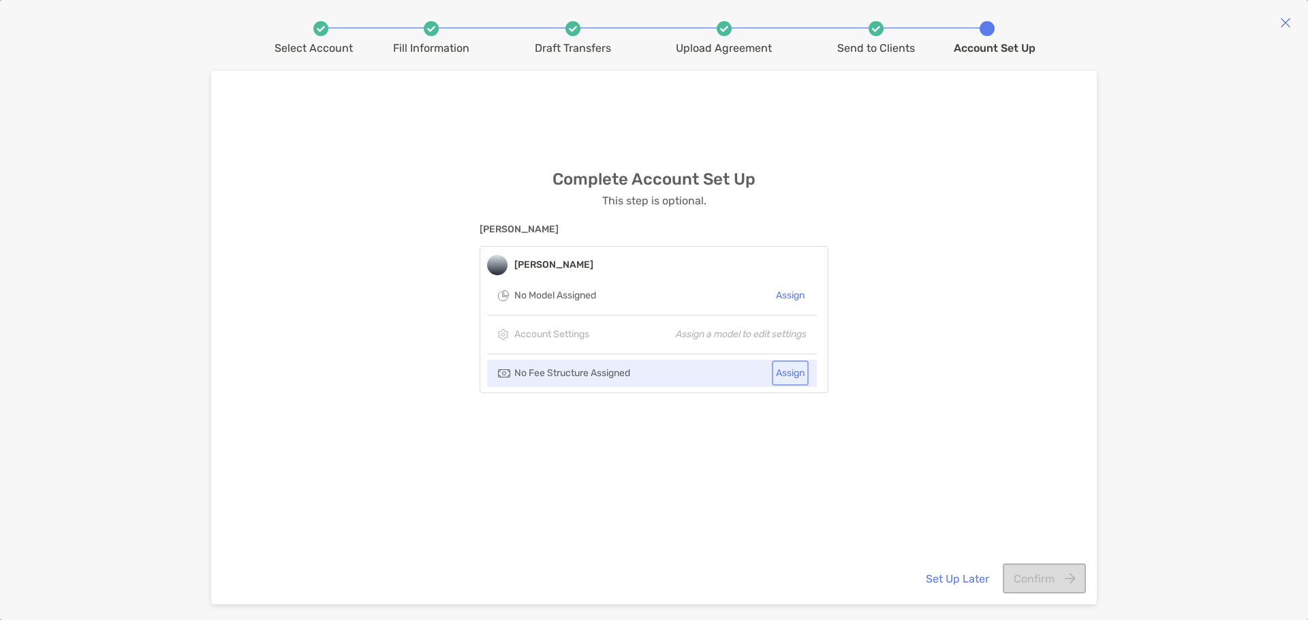
click at [778, 375] on button "Assign" at bounding box center [790, 373] width 31 height 20
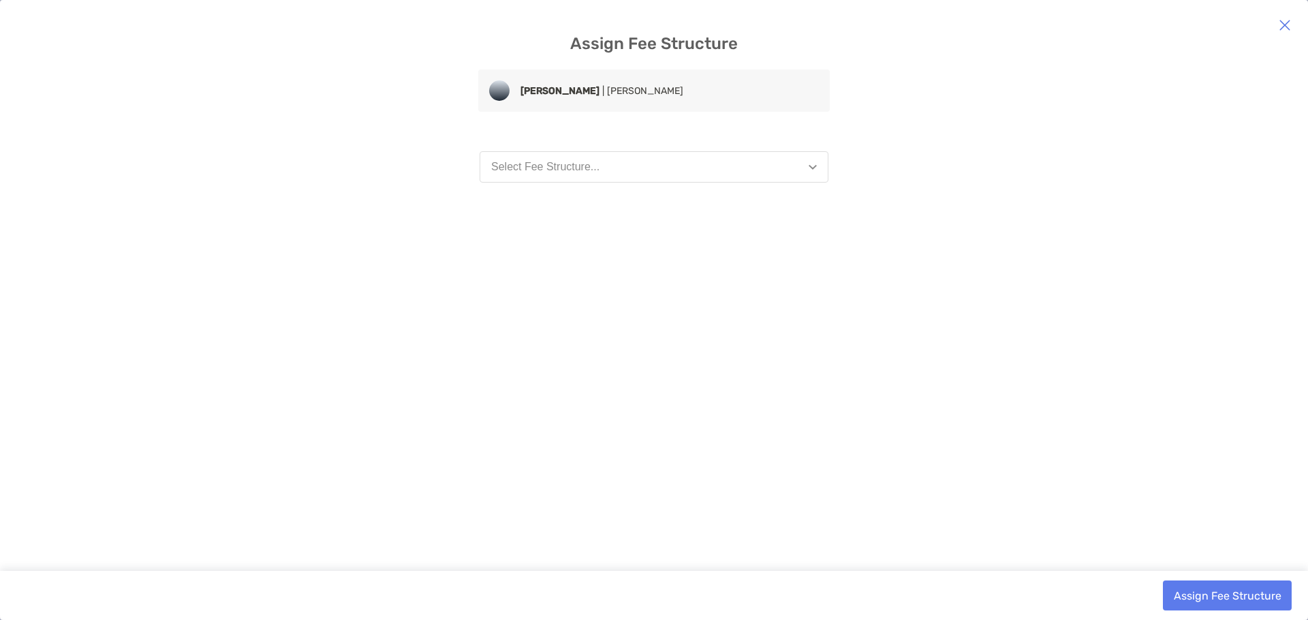
click at [719, 166] on button "Select Fee Structure..." at bounding box center [654, 166] width 349 height 31
click at [804, 172] on button "Select Fee Structure..." at bounding box center [654, 166] width 349 height 31
click at [737, 172] on button "Select Fee Structure..." at bounding box center [654, 166] width 349 height 31
click at [747, 172] on button "Select Fee Structure..." at bounding box center [654, 166] width 349 height 31
click at [816, 165] on img "button" at bounding box center [813, 167] width 8 height 5
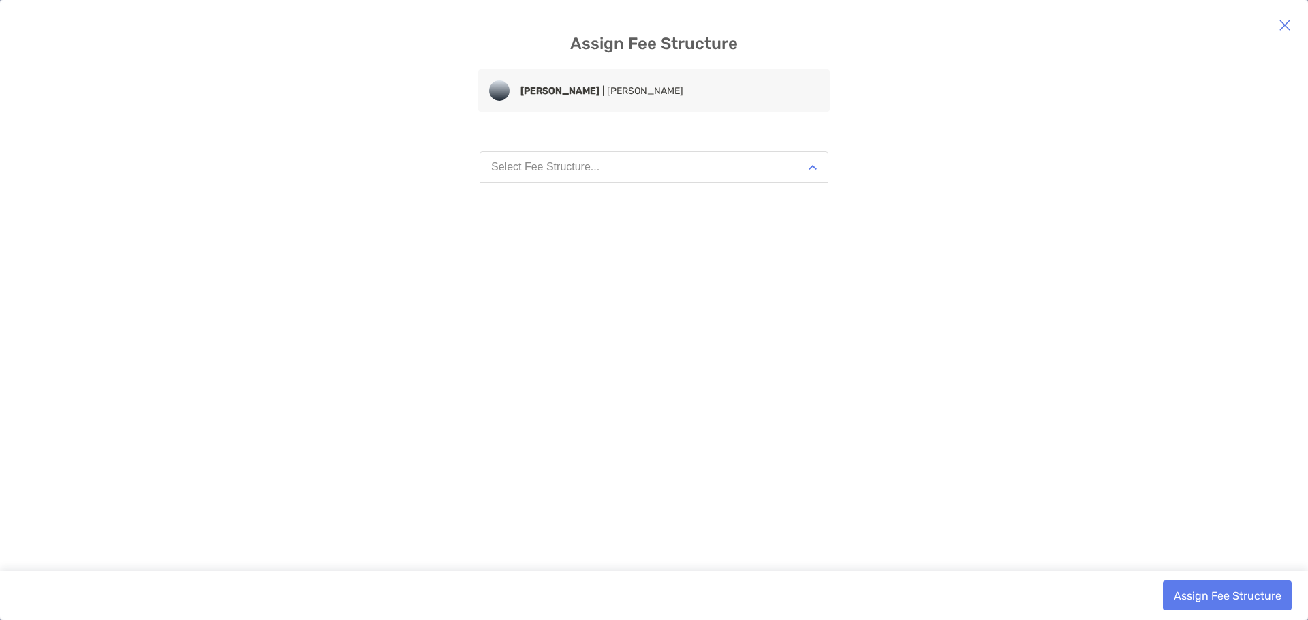
click at [584, 170] on div "Select Fee Structure..." at bounding box center [545, 167] width 108 height 12
click at [1216, 599] on button "Assign Fee Structure" at bounding box center [1227, 596] width 129 height 30
click at [822, 163] on button "Select Fee Structure..." at bounding box center [654, 166] width 349 height 31
click at [821, 164] on button "Select Fee Structure..." at bounding box center [654, 166] width 349 height 31
click at [679, 187] on div "Assign Fee Structure Roth IRA | Jessica Alford Select Fee Structure... Assign F…" at bounding box center [654, 310] width 1308 height 620
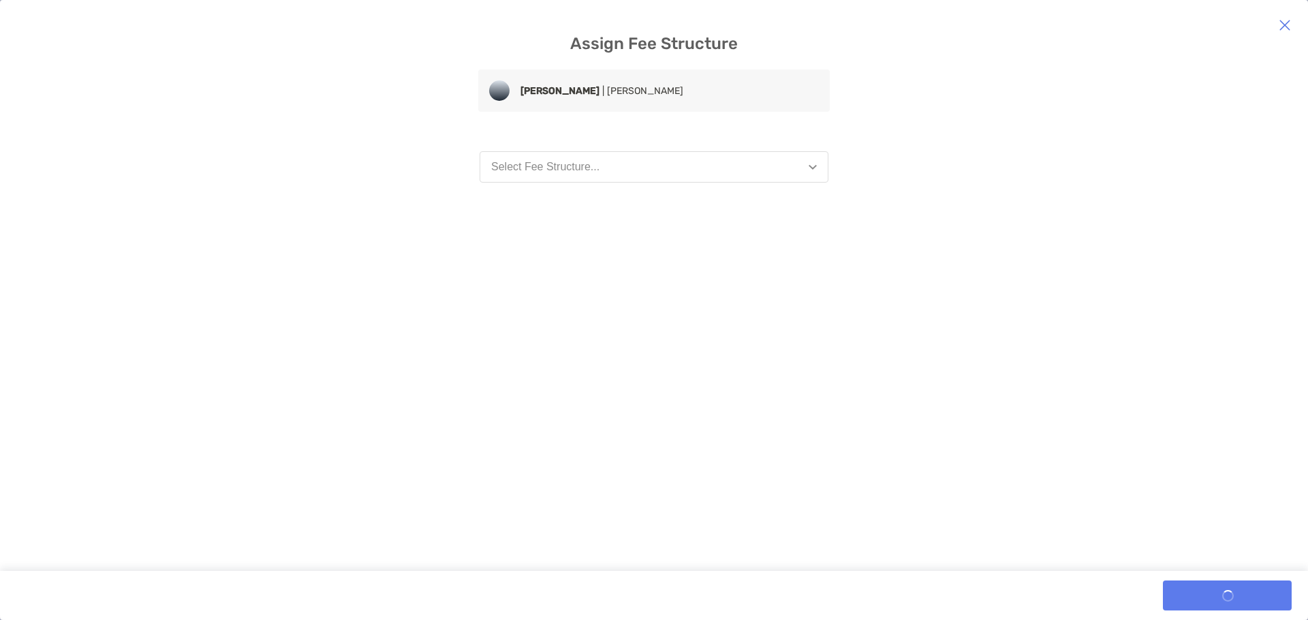
click at [643, 163] on button "Select Fee Structure..." at bounding box center [654, 166] width 349 height 31
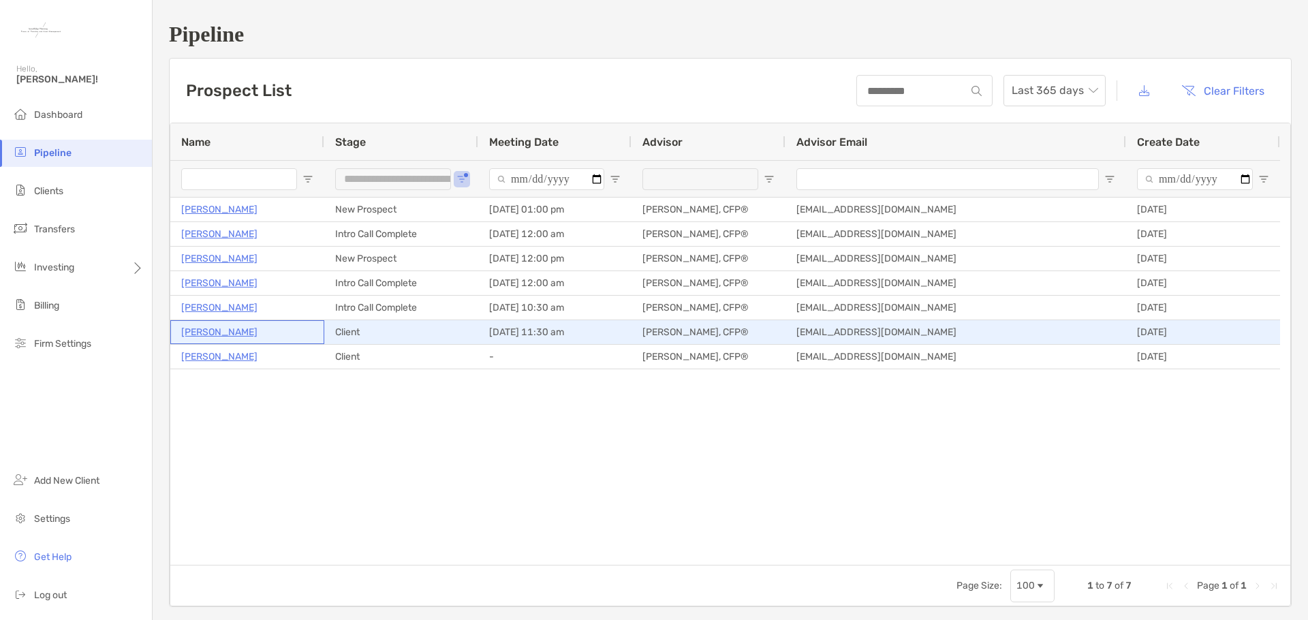
click at [219, 333] on p "[PERSON_NAME]" at bounding box center [219, 332] width 76 height 17
click at [233, 339] on p "[PERSON_NAME]" at bounding box center [219, 332] width 76 height 17
